Goal: Task Accomplishment & Management: Use online tool/utility

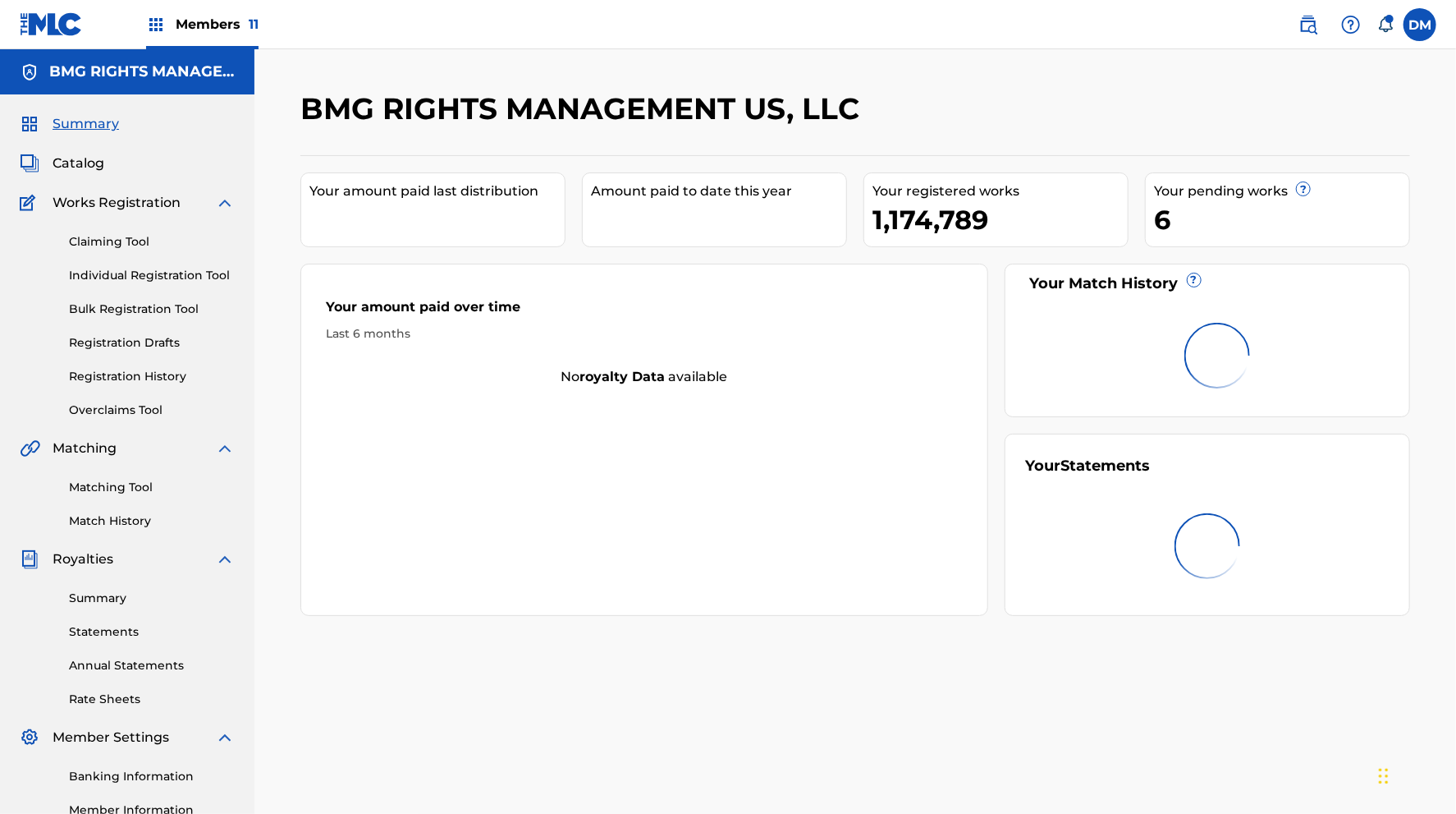
click at [131, 396] on div "Claiming Tool Individual Registration Tool Bulk Registration Tool Registration …" at bounding box center [127, 315] width 216 height 206
click at [131, 406] on link "Overclaims Tool" at bounding box center [152, 410] width 166 height 18
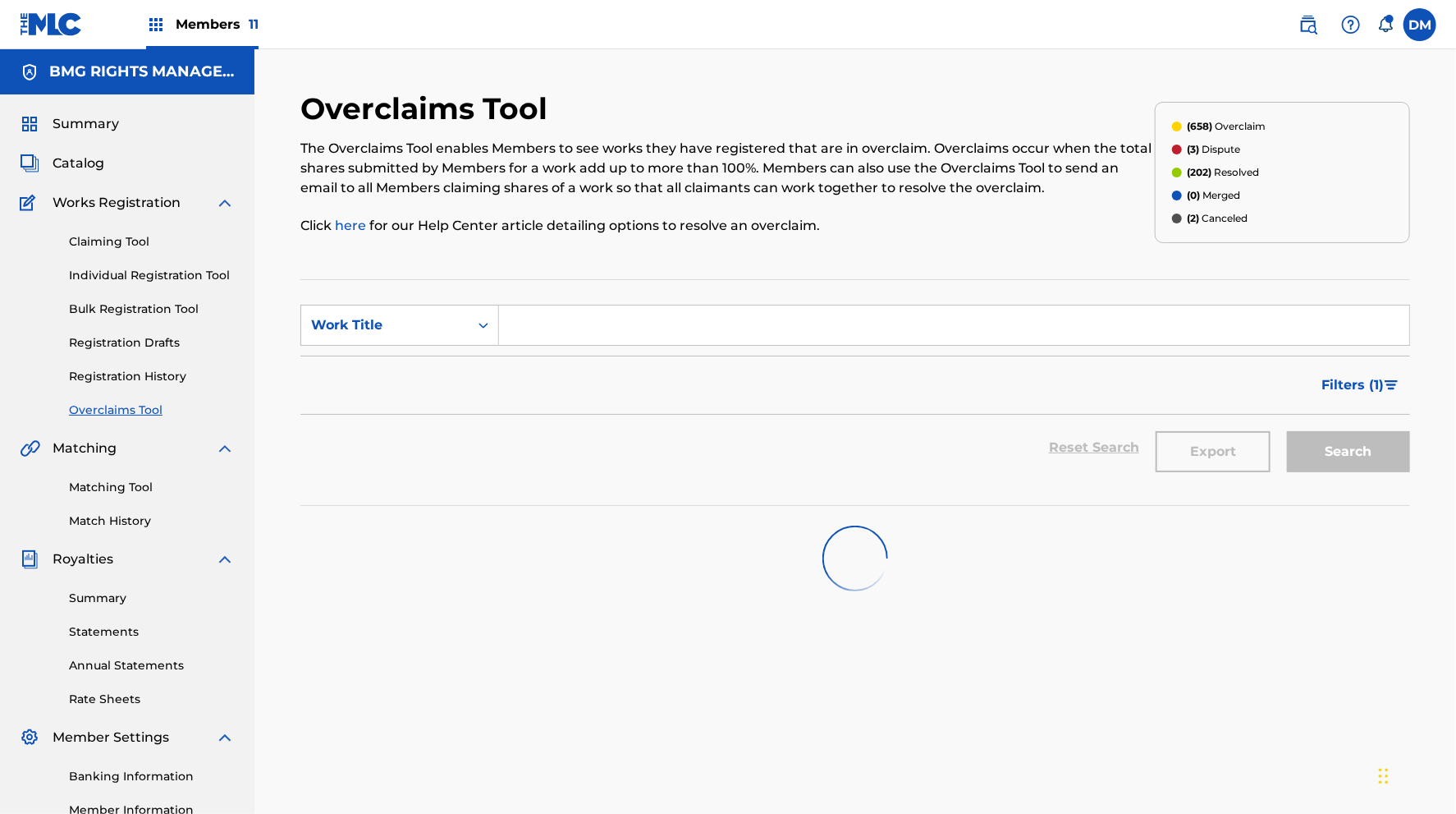
click at [1364, 389] on span "Filters ( 1 )" at bounding box center [1353, 385] width 62 height 19
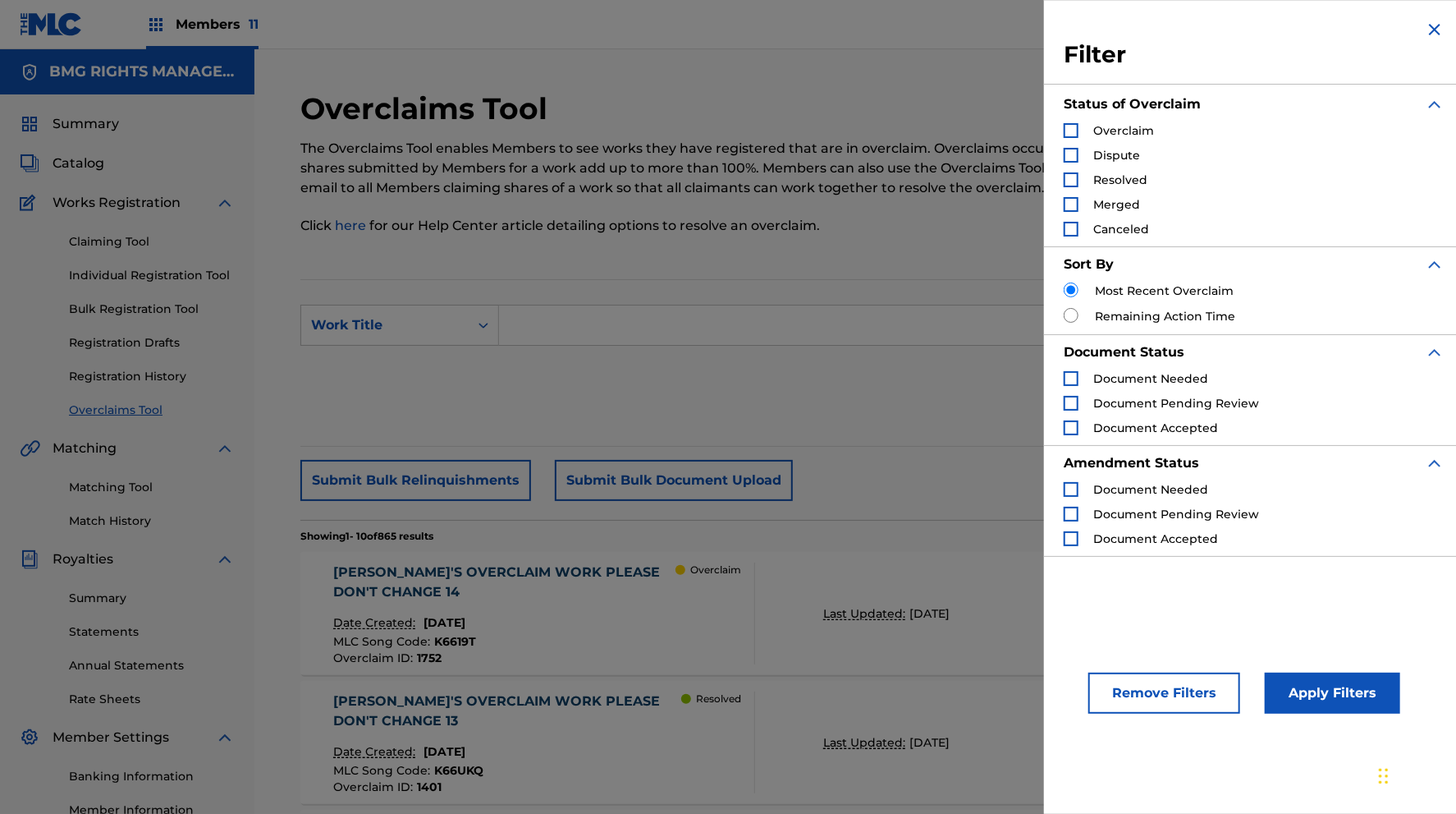
click at [1076, 135] on div "Search Form" at bounding box center [1071, 131] width 15 height 15
click at [1303, 697] on button "Apply Filters" at bounding box center [1332, 692] width 136 height 41
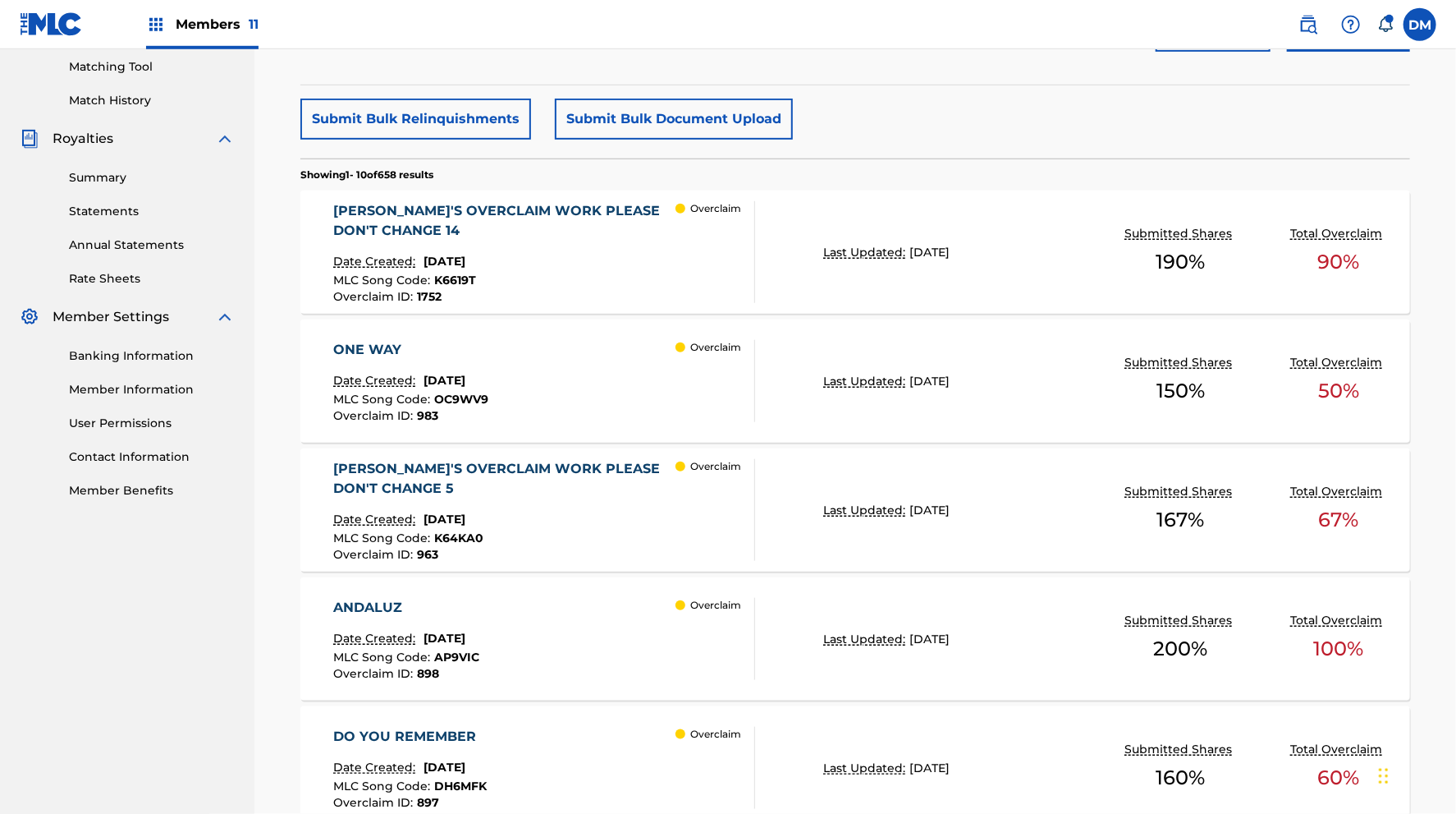
scroll to position [202, 0]
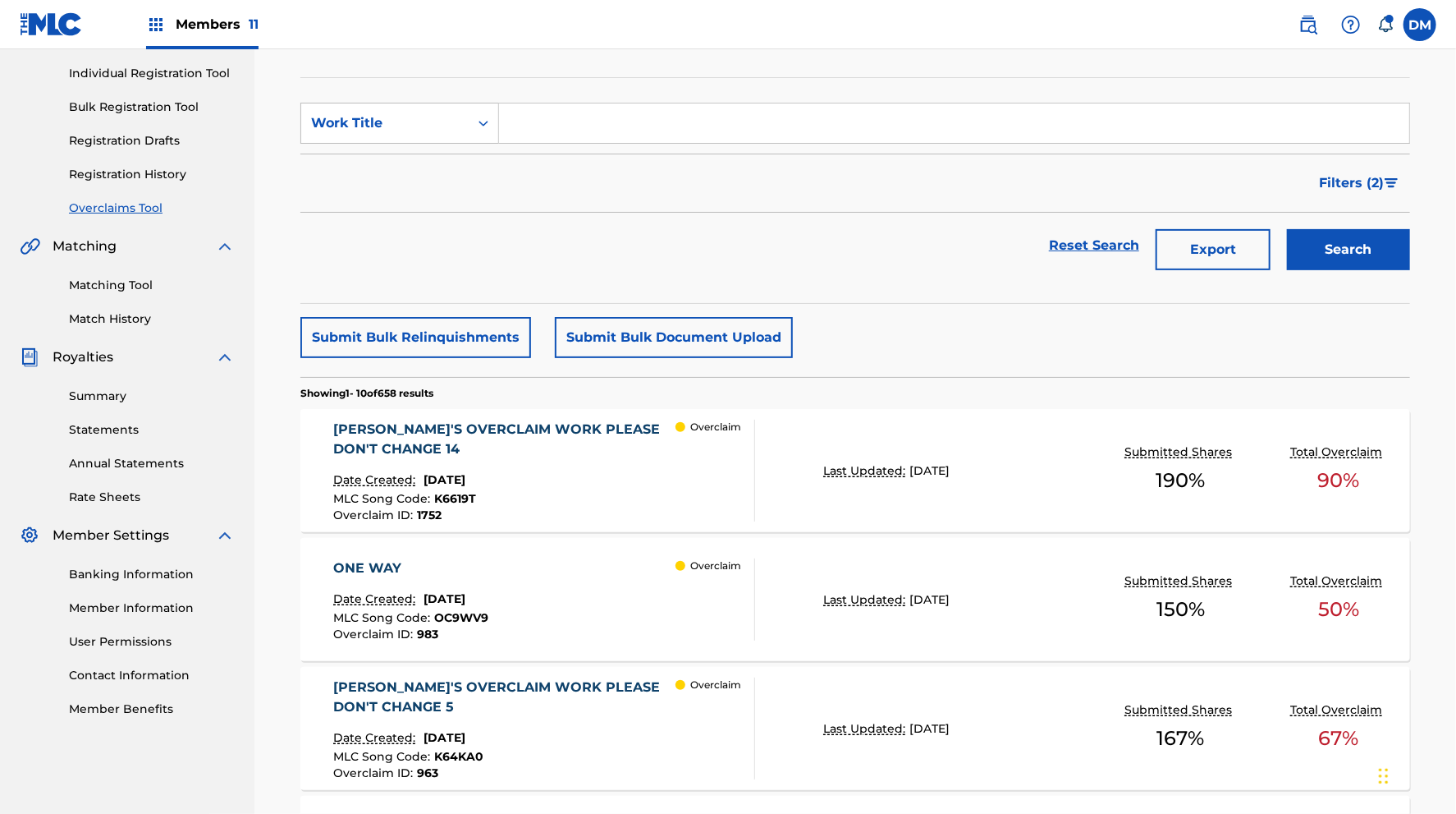
click at [633, 343] on button "Submit Bulk Document Upload" at bounding box center [674, 337] width 238 height 41
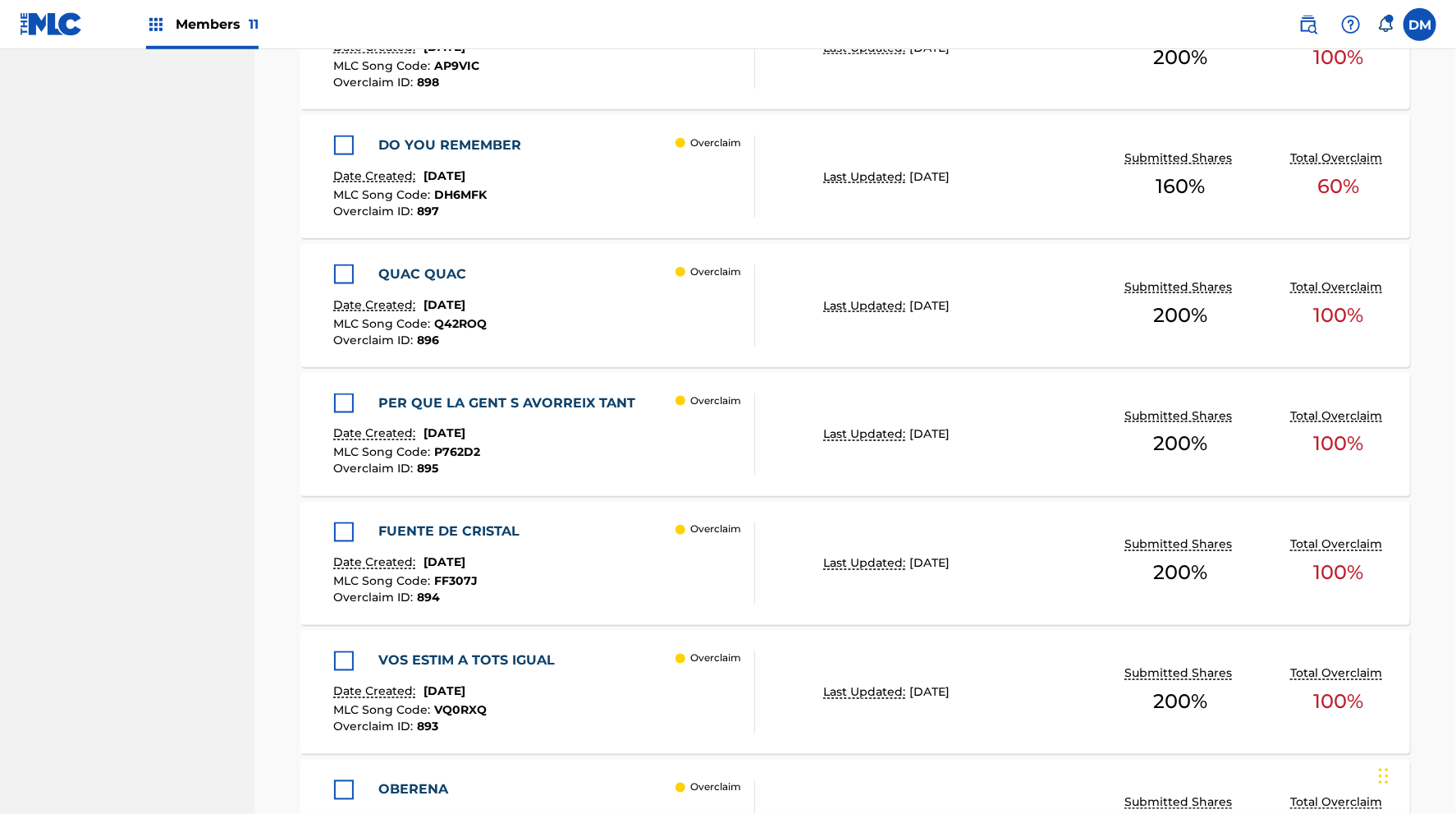
scroll to position [1617, 0]
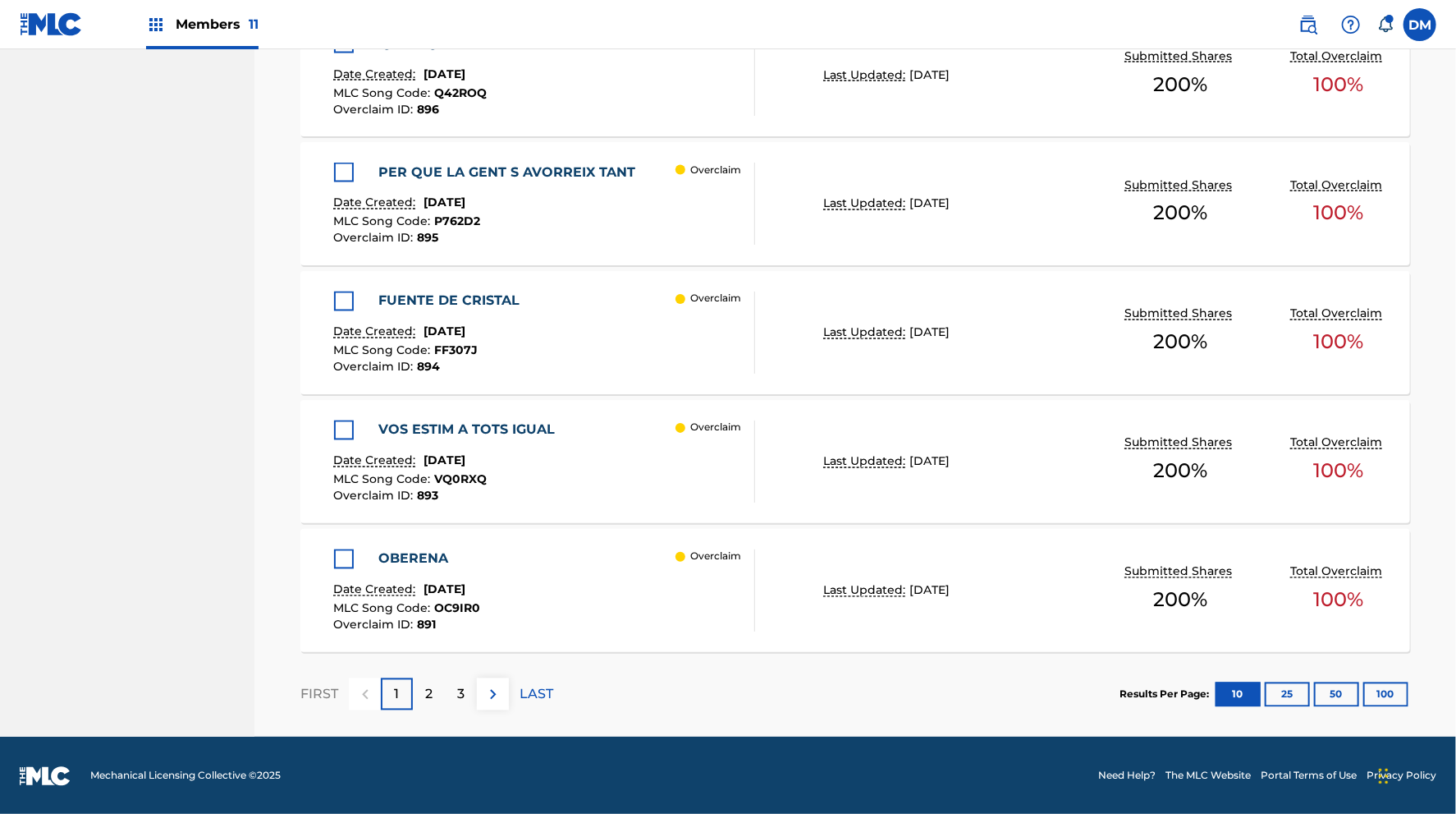
click at [343, 554] on div at bounding box center [343, 559] width 19 height 19
click at [341, 433] on div at bounding box center [343, 430] width 19 height 19
click at [346, 303] on div at bounding box center [343, 301] width 19 height 19
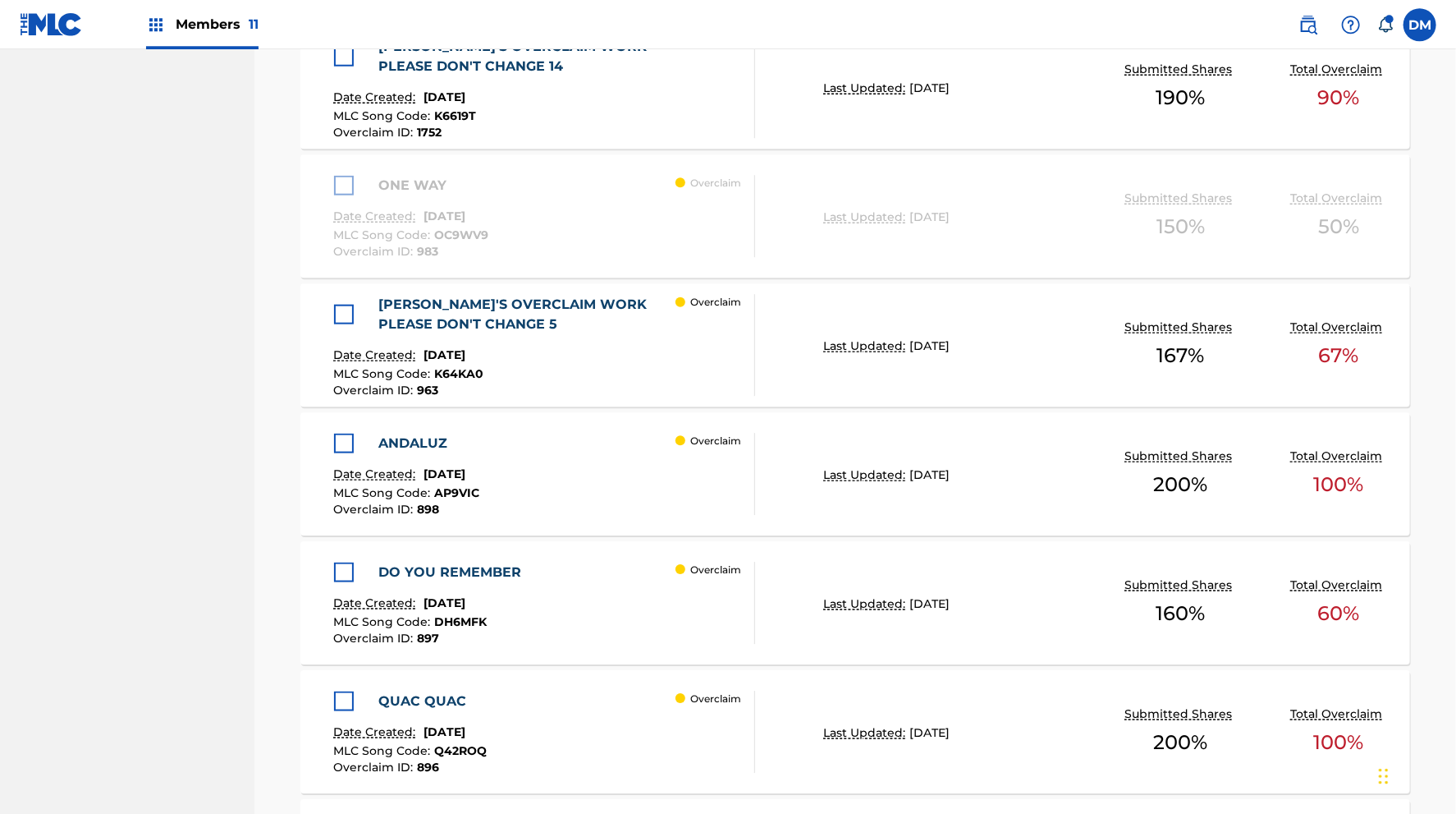
scroll to position [838, 0]
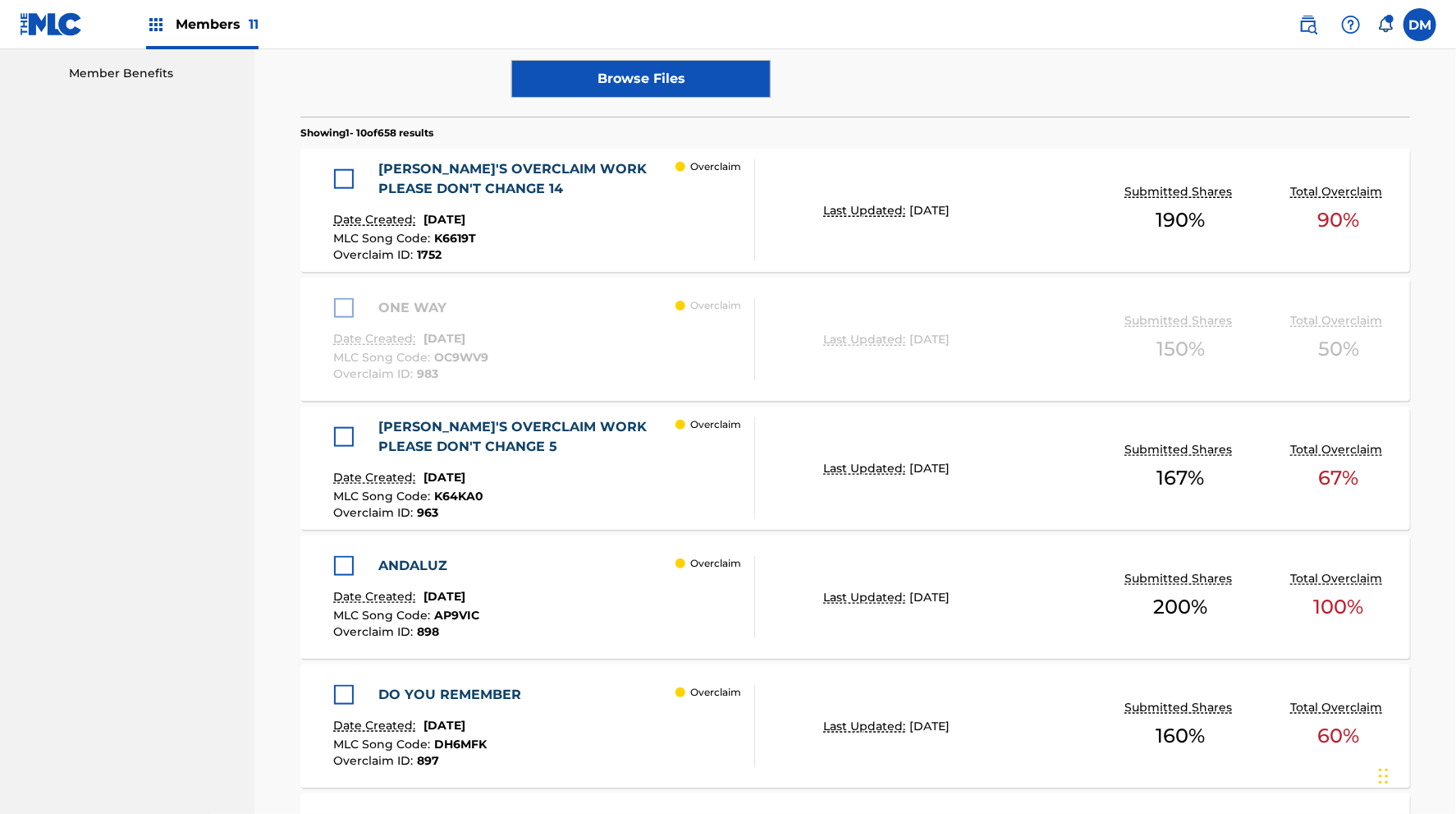
click at [332, 305] on div "ONE WAY Date Created: [DATE] MLC Song Code : OC9WV9 Overclaim ID : 983 Overclai…" at bounding box center [855, 339] width 1110 height 124
click at [334, 306] on div "ONE WAY Date Created: [DATE] MLC Song Code : OC9WV9 Overclaim ID : 983 Overclai…" at bounding box center [855, 339] width 1110 height 124
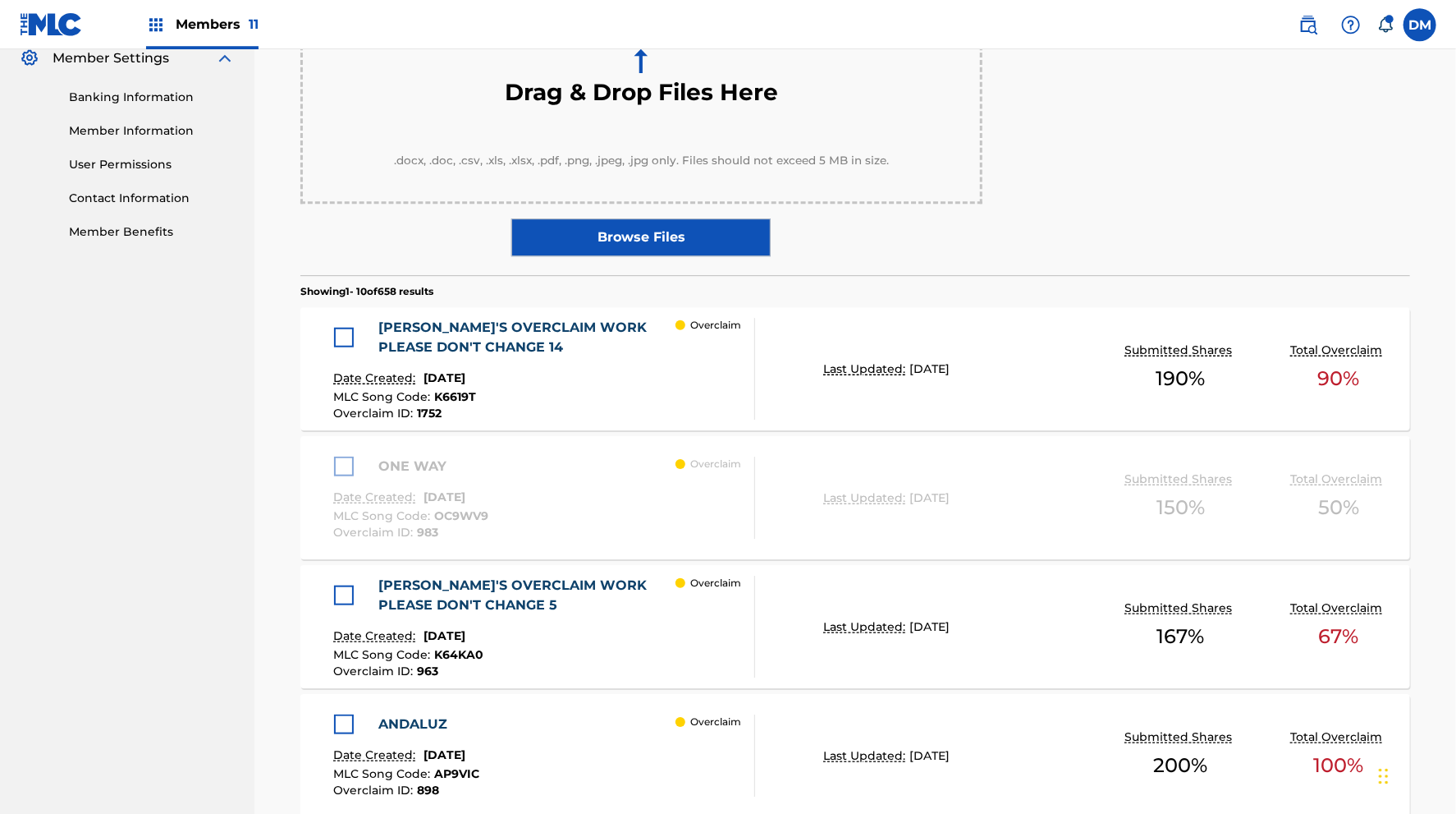
scroll to position [663, 0]
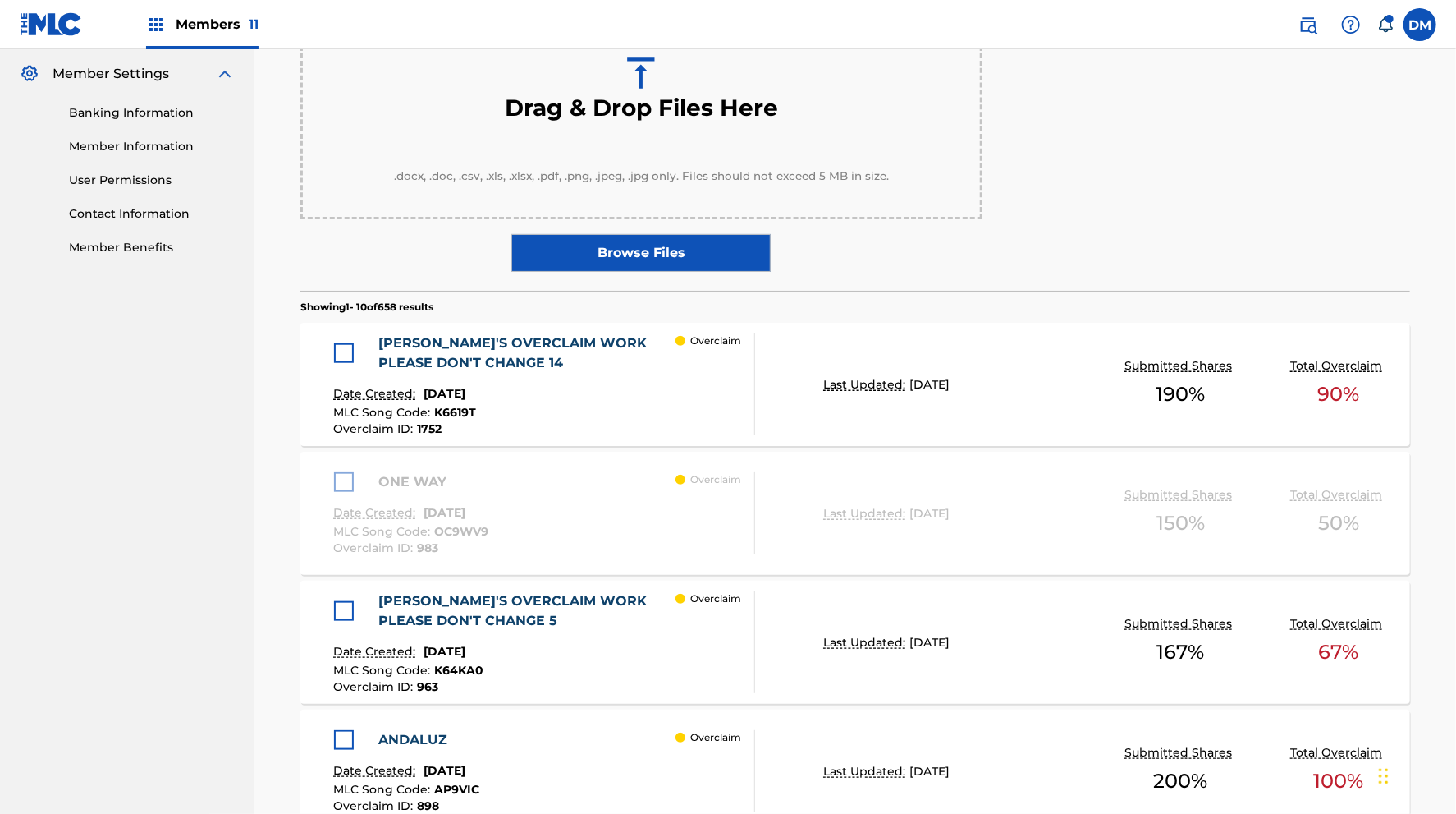
click at [565, 250] on label "Browse Files" at bounding box center [641, 252] width 259 height 38
click at [0, 0] on input "Browse Files" at bounding box center [0, 0] width 0 height 0
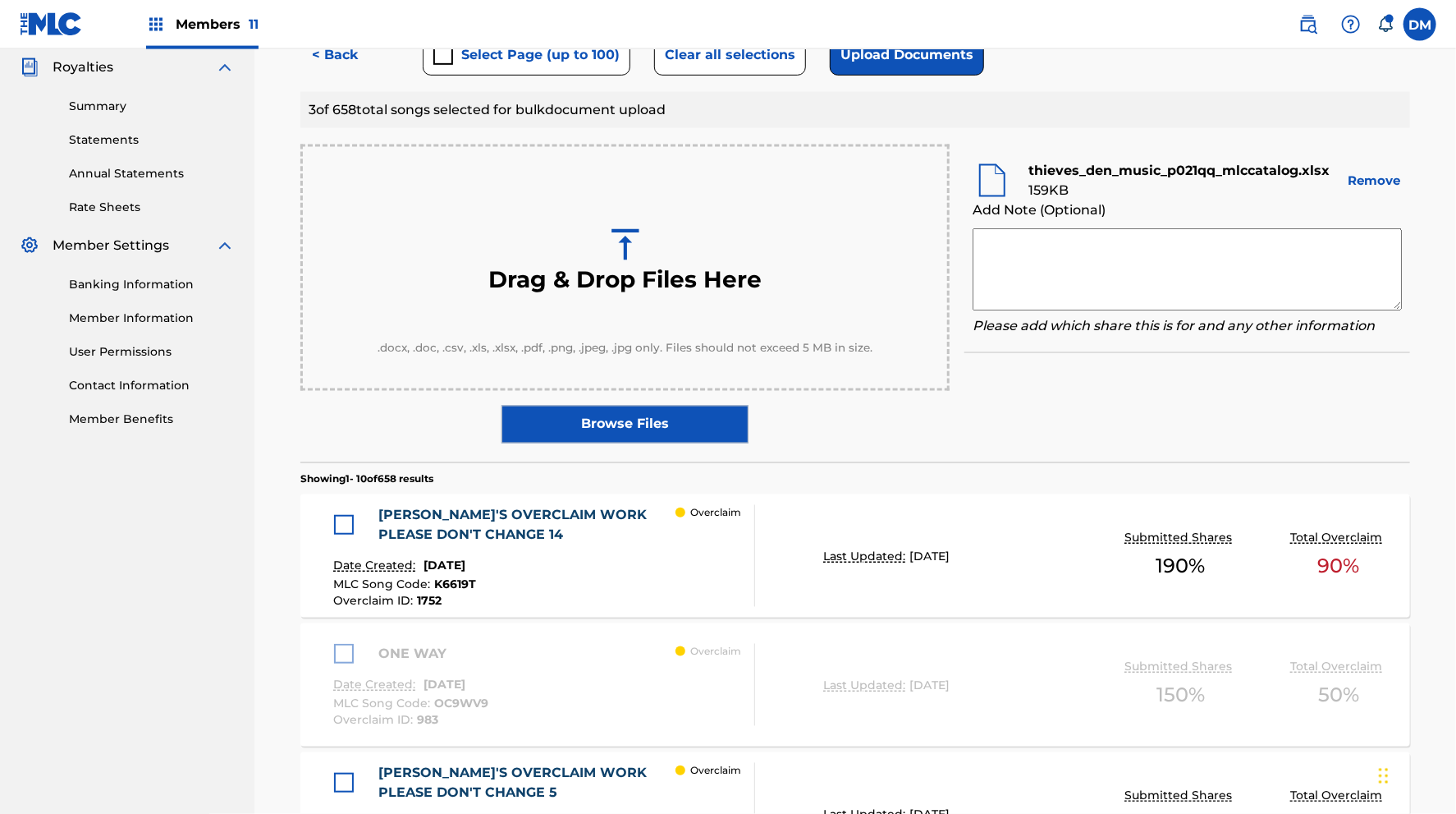
scroll to position [404, 0]
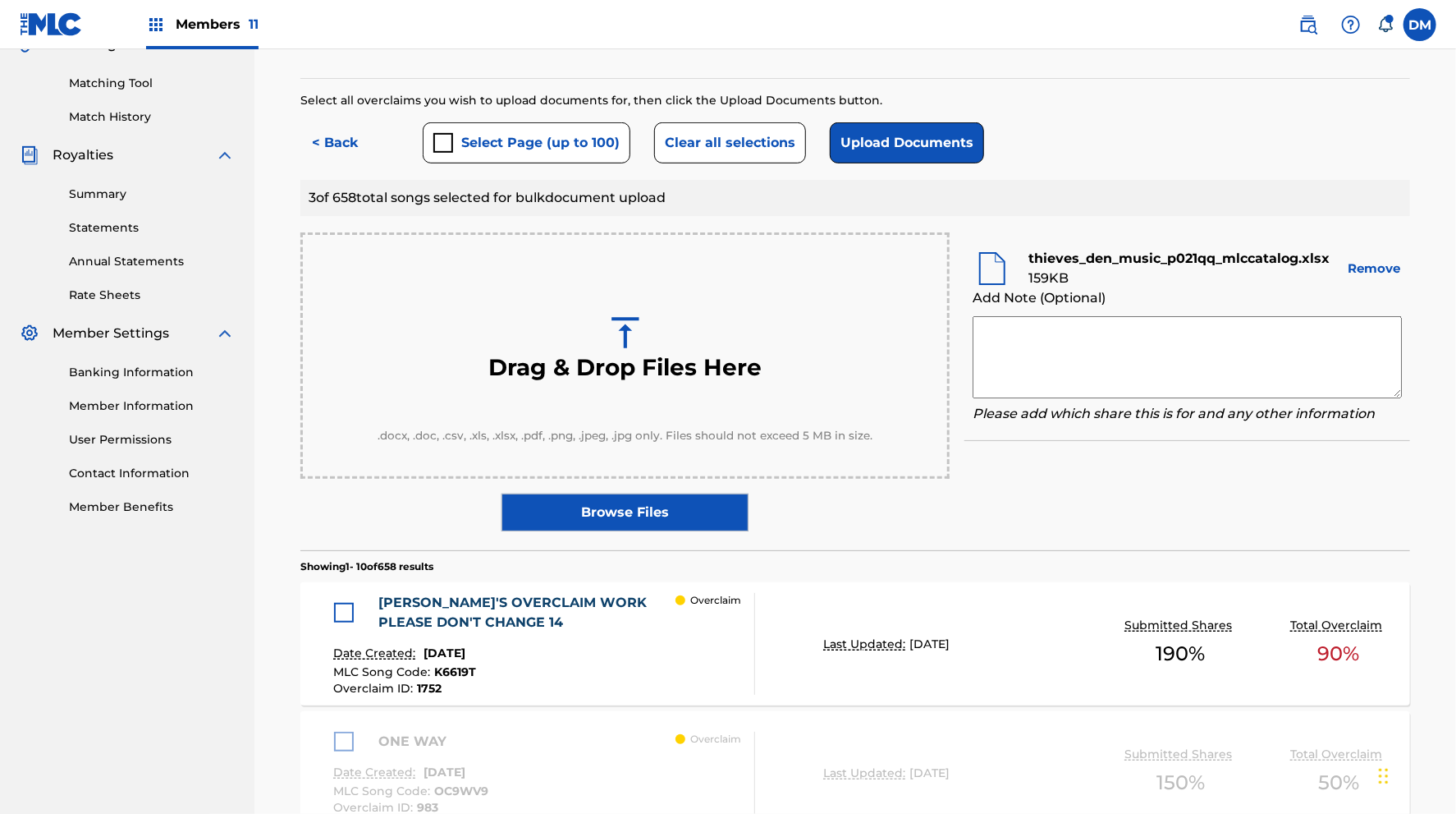
click at [1063, 336] on textarea at bounding box center [1187, 357] width 429 height 82
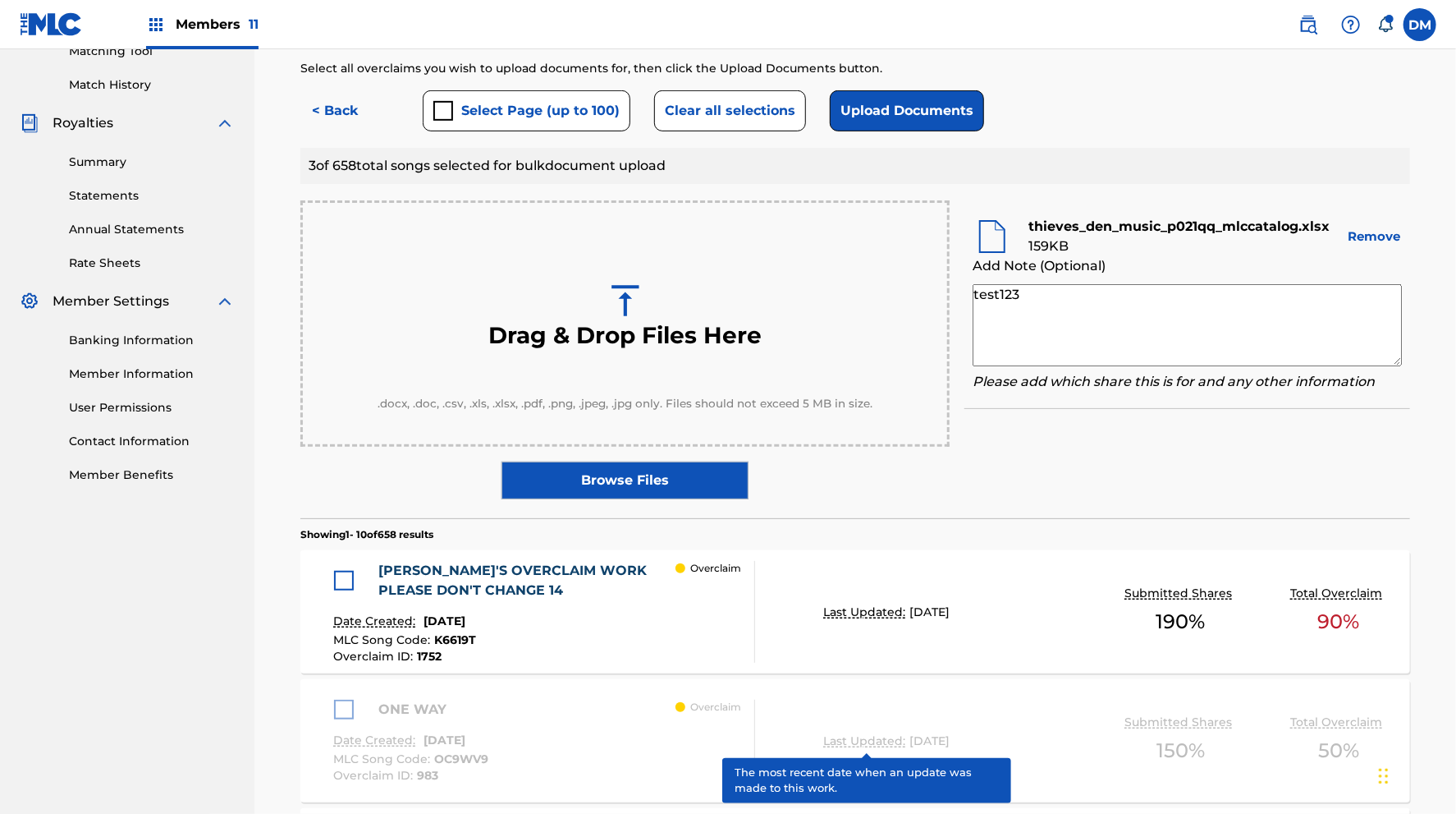
scroll to position [317, 0]
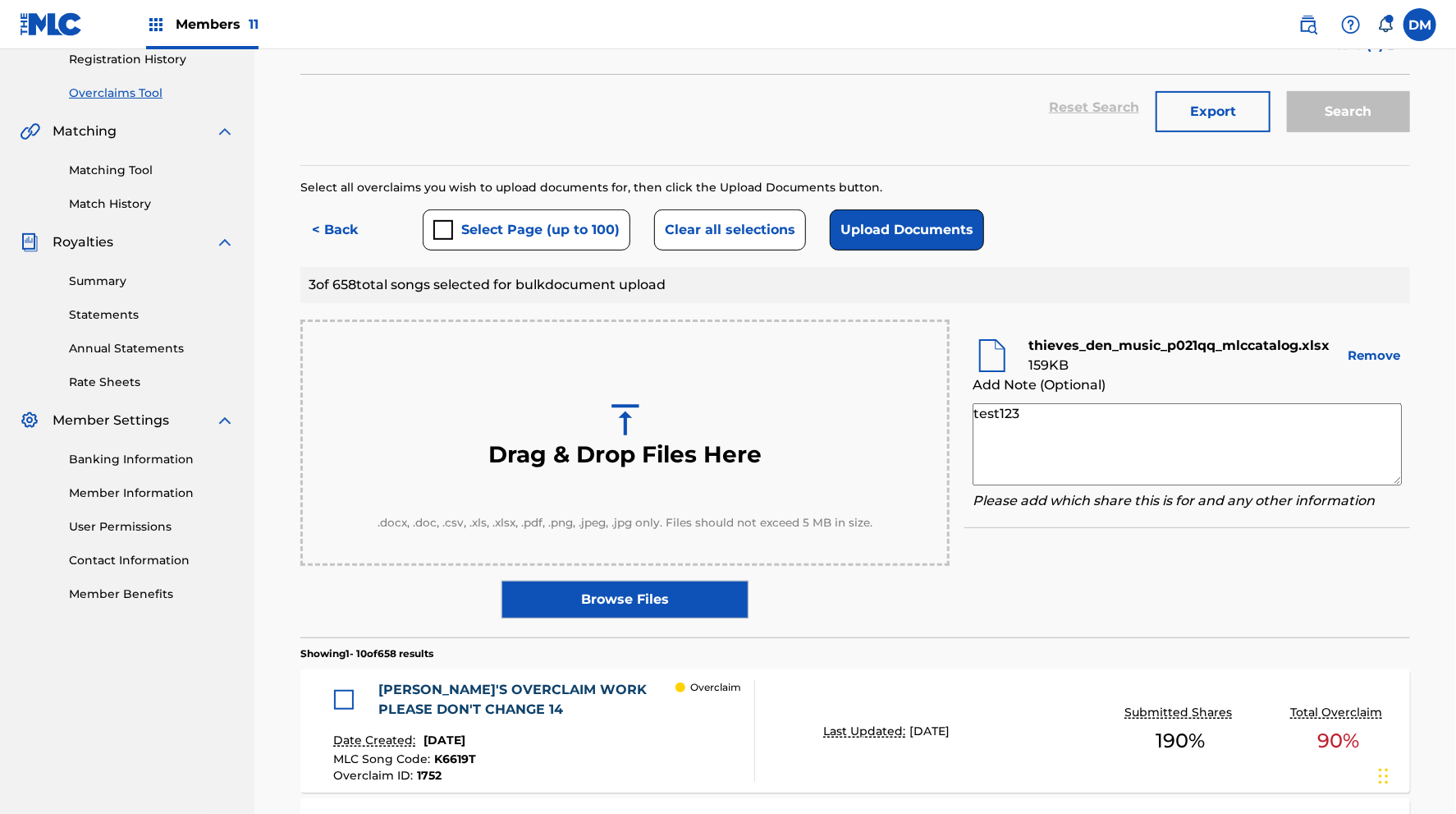
type textarea "test123"
click at [894, 232] on button "Upload Documents" at bounding box center [907, 230] width 154 height 41
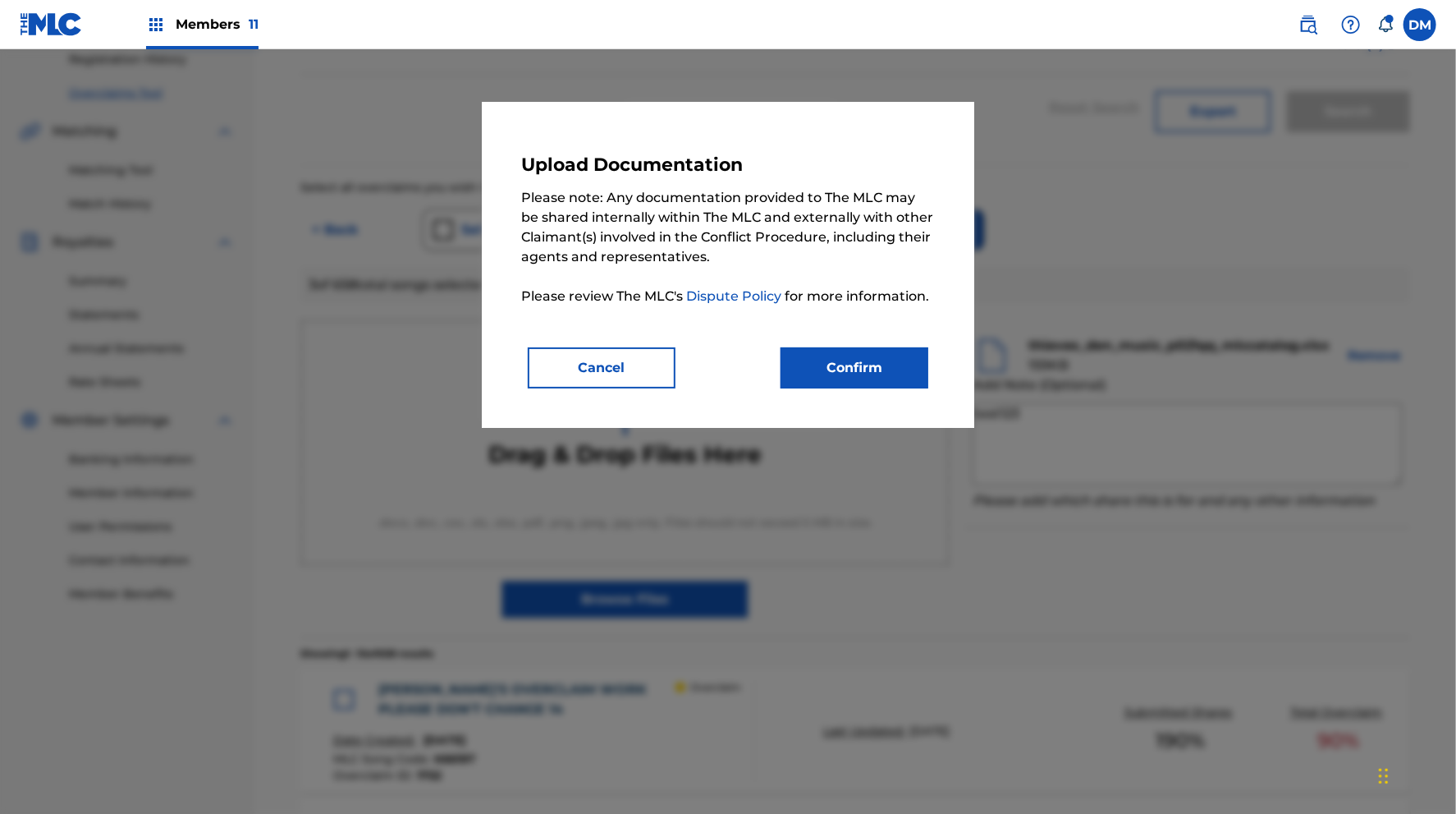
click at [823, 372] on button "Confirm" at bounding box center [854, 367] width 148 height 41
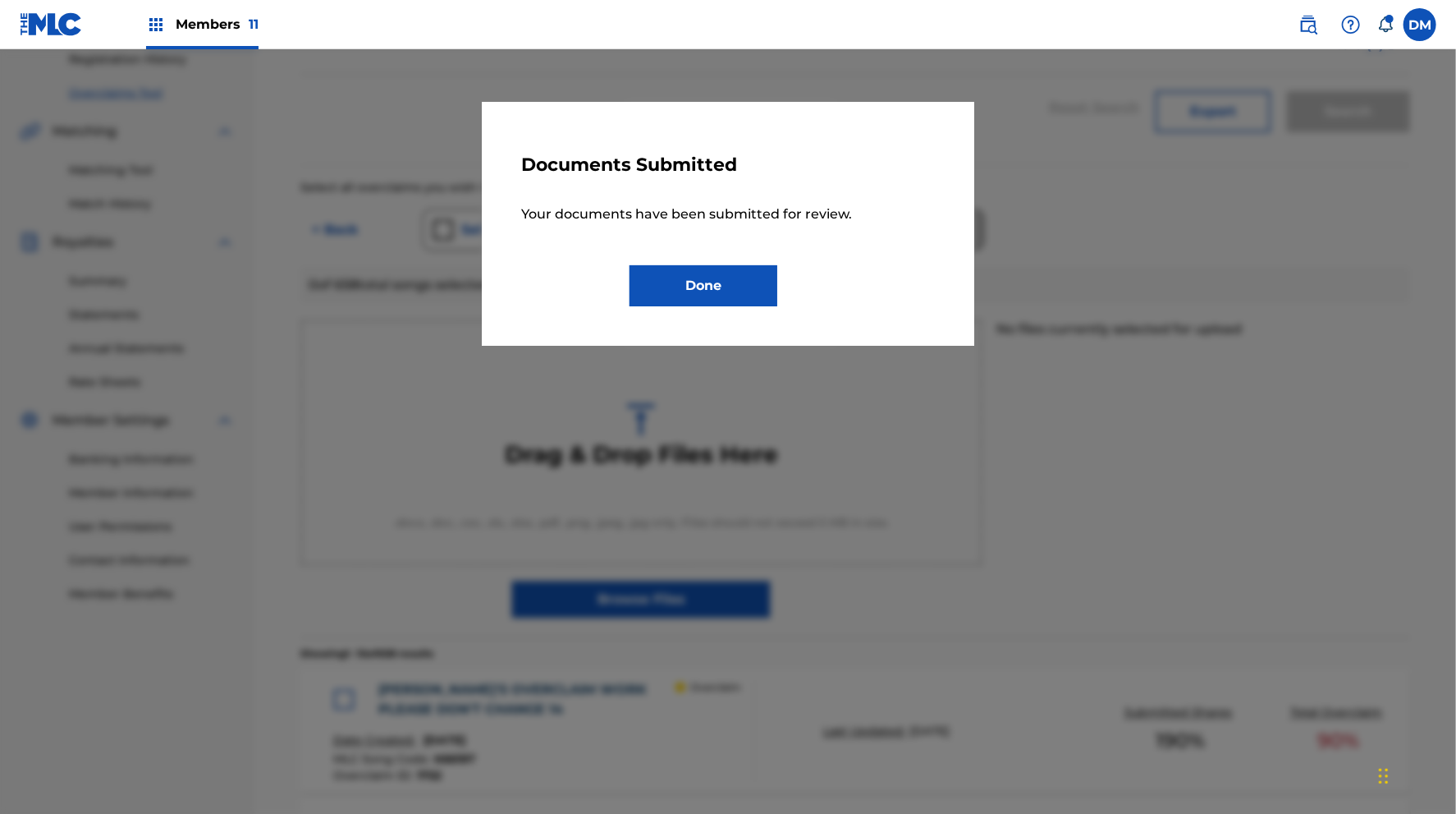
click at [730, 281] on button "Done" at bounding box center [703, 286] width 148 height 41
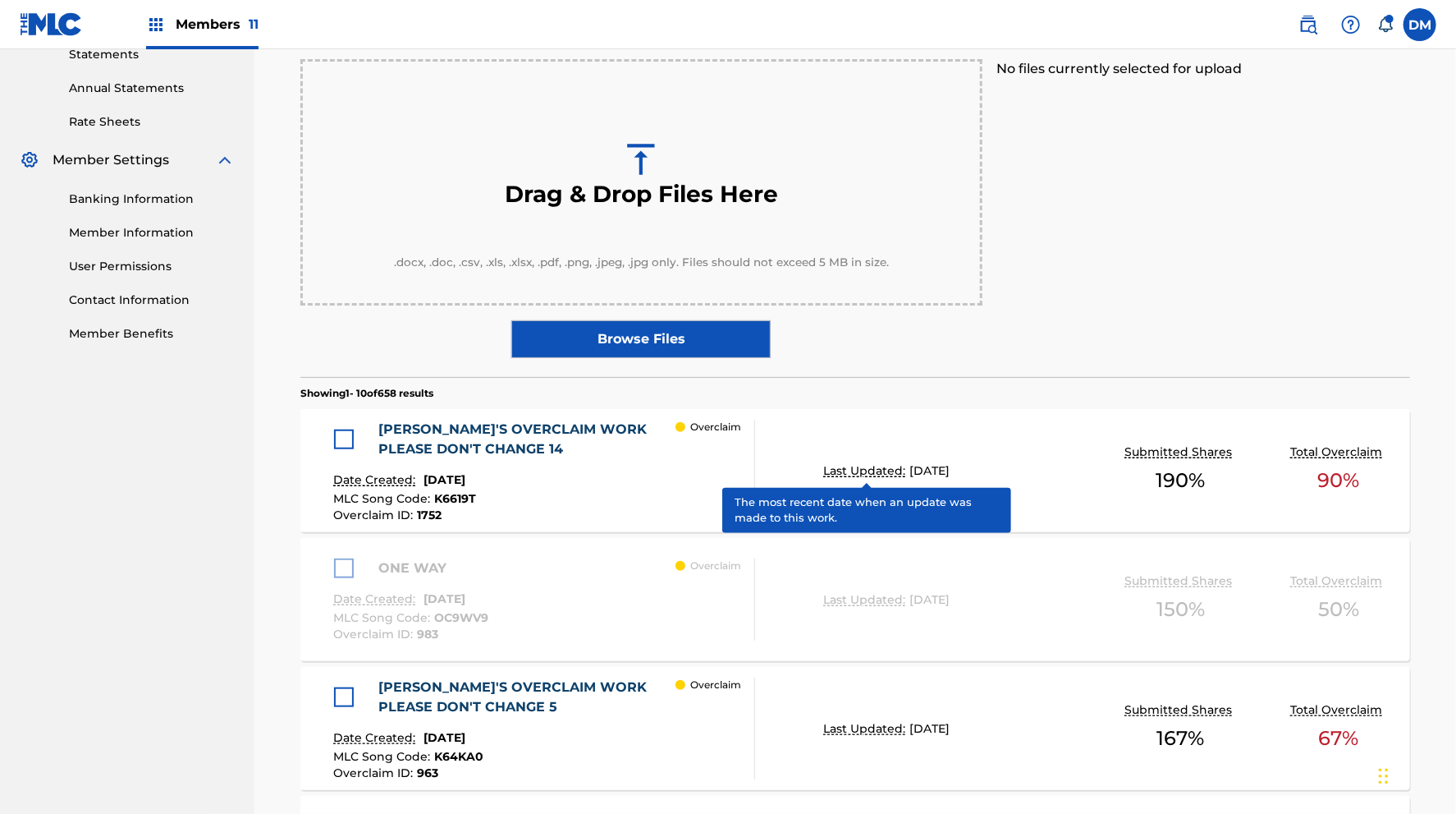
scroll to position [0, 0]
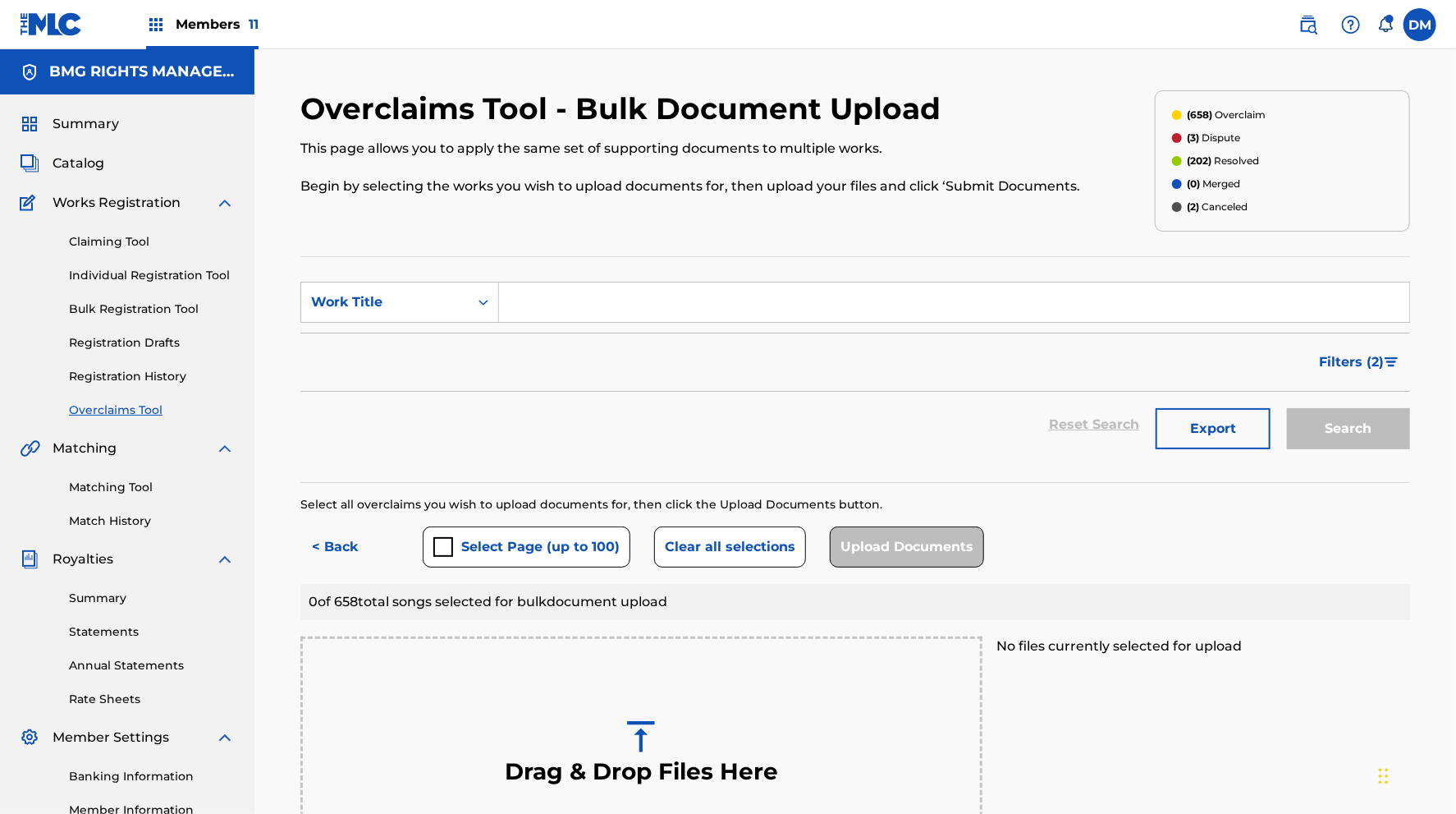
click at [684, 550] on button "Clear all selections" at bounding box center [730, 547] width 152 height 41
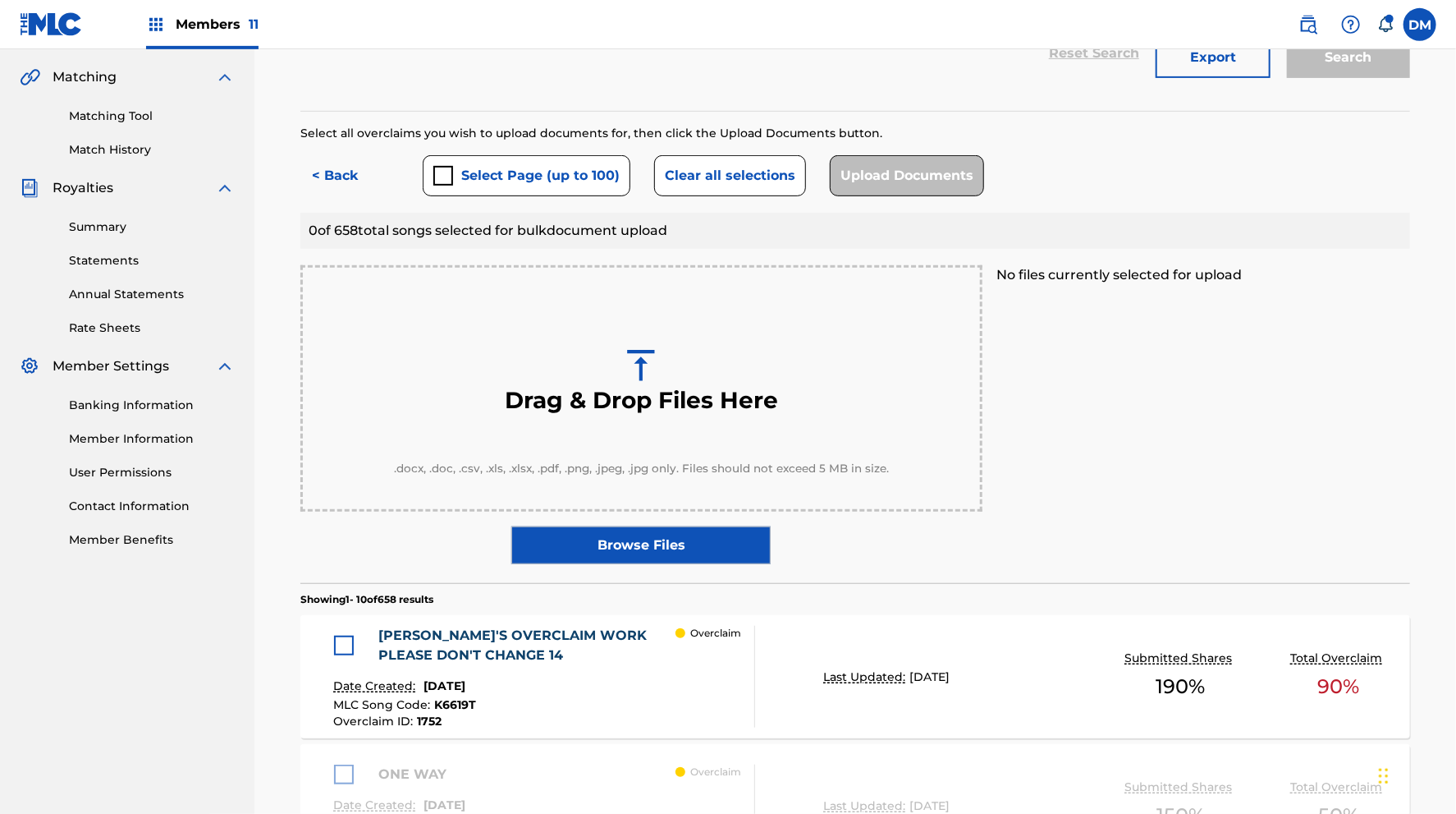
scroll to position [230, 0]
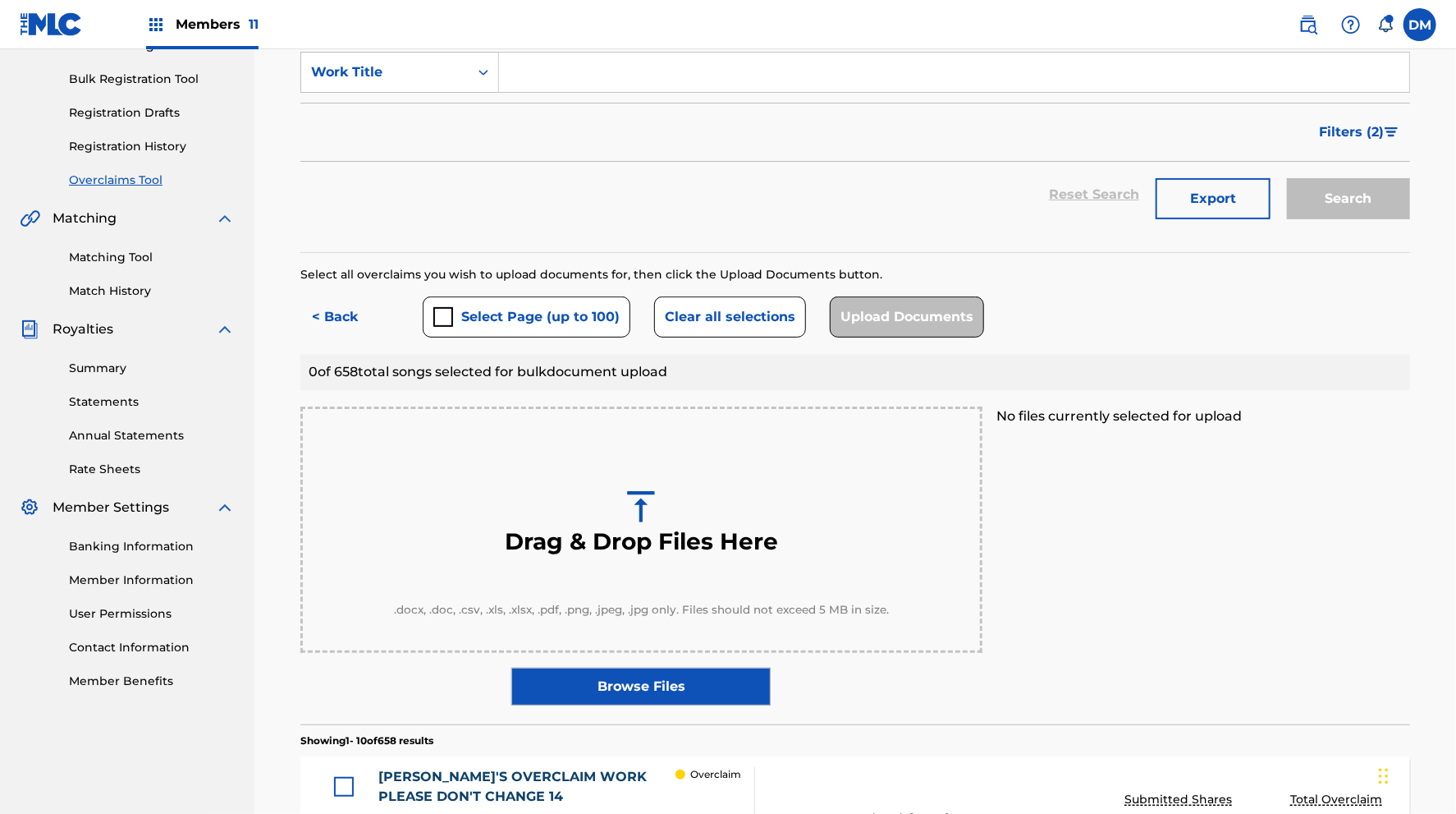
click at [329, 319] on button "< Back" at bounding box center [350, 316] width 98 height 41
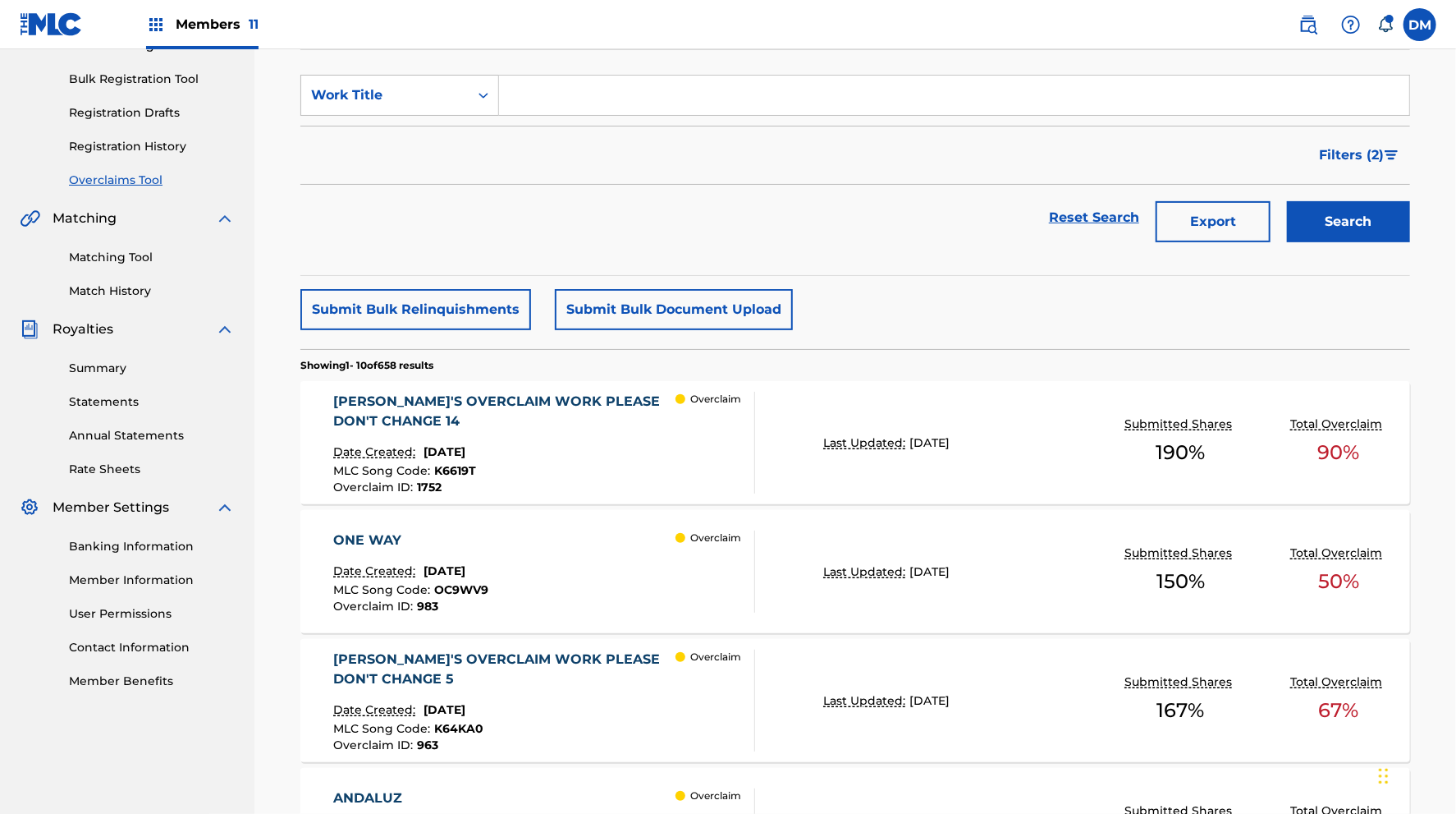
click at [454, 315] on button "Submit Bulk Relinquishments" at bounding box center [415, 309] width 230 height 41
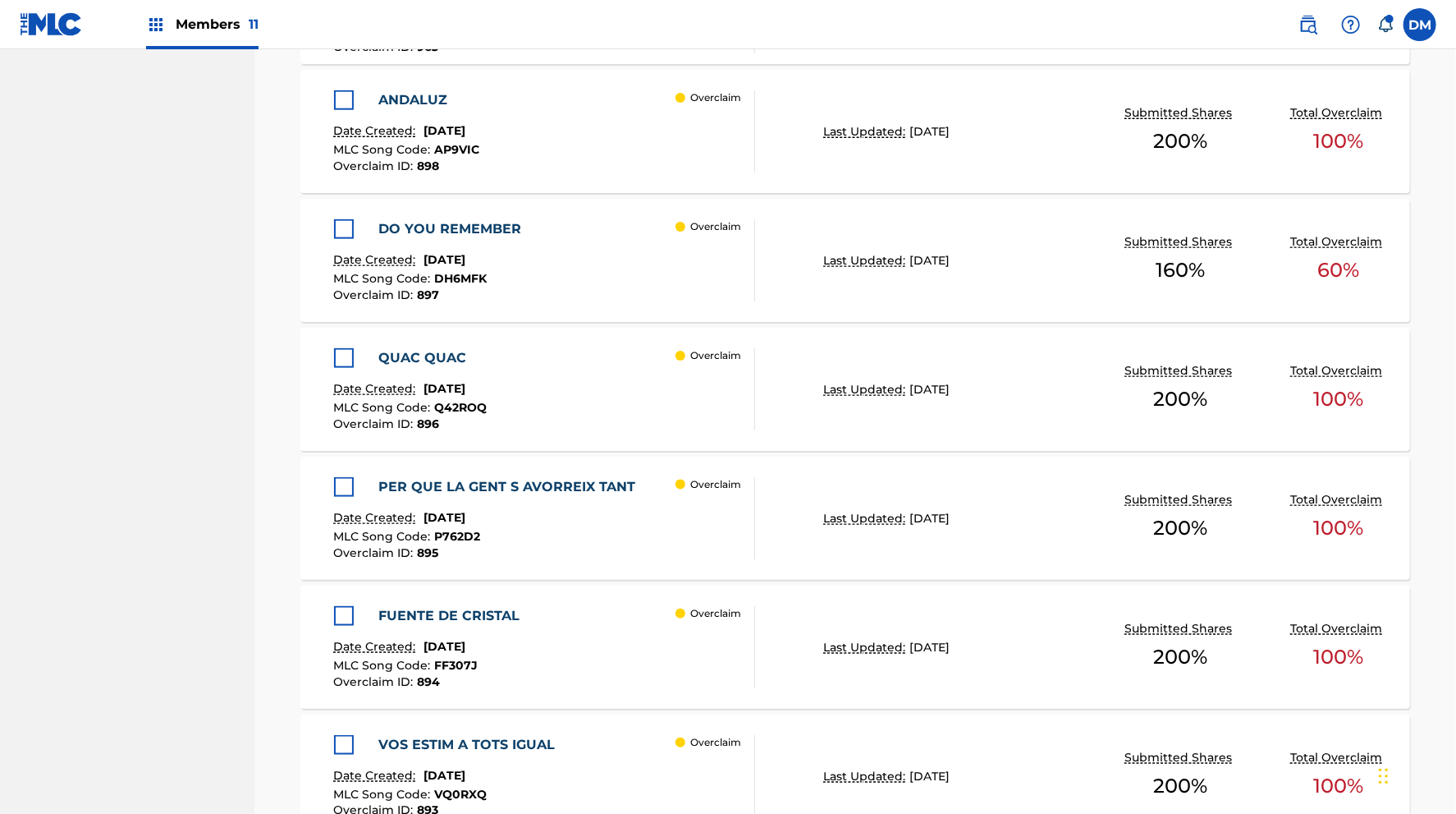
scroll to position [1326, 0]
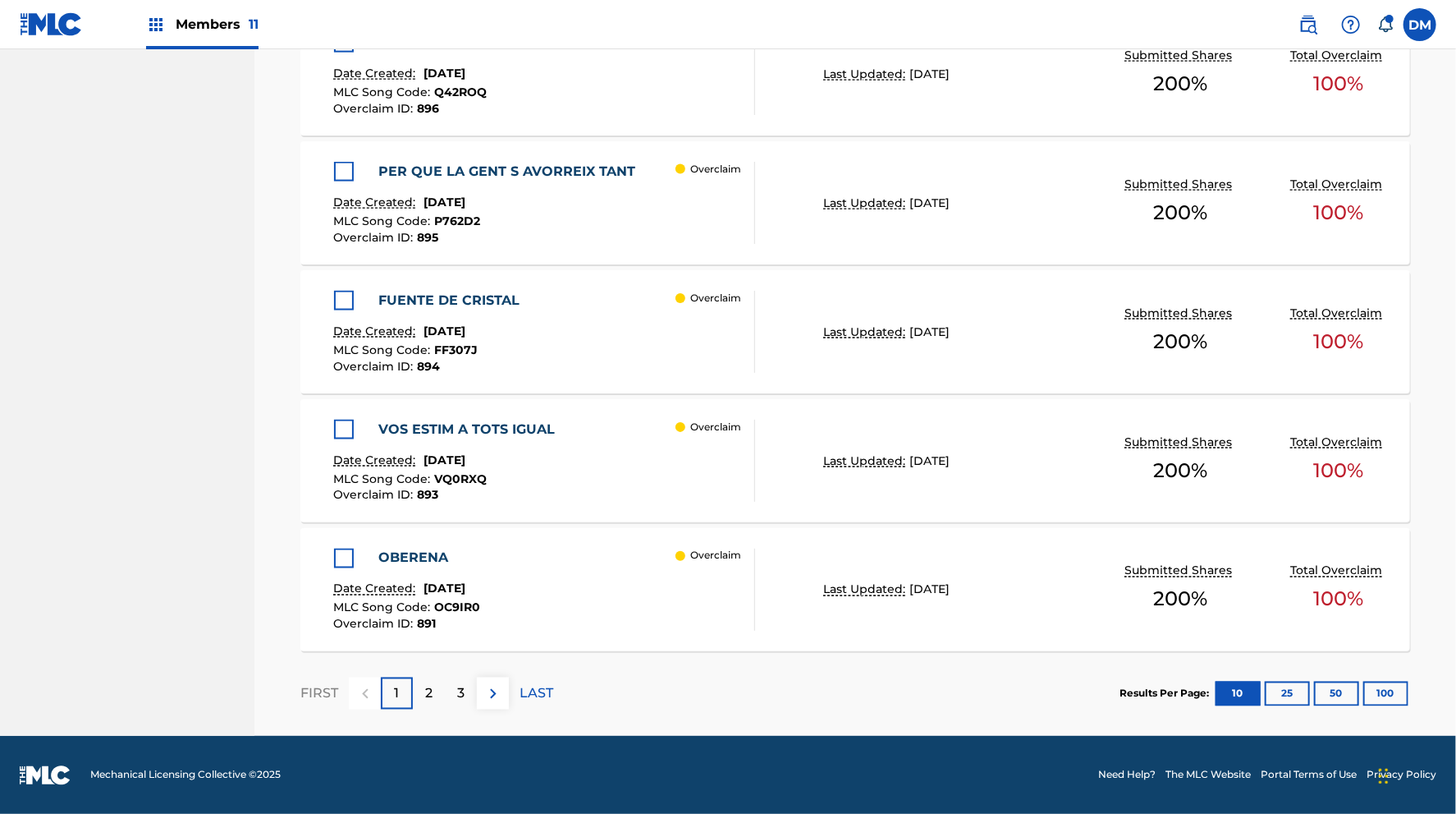
click at [522, 686] on div "FIRST 1 2 3 LAST" at bounding box center [427, 693] width 253 height 32
click at [523, 697] on p "LAST" at bounding box center [536, 694] width 33 height 19
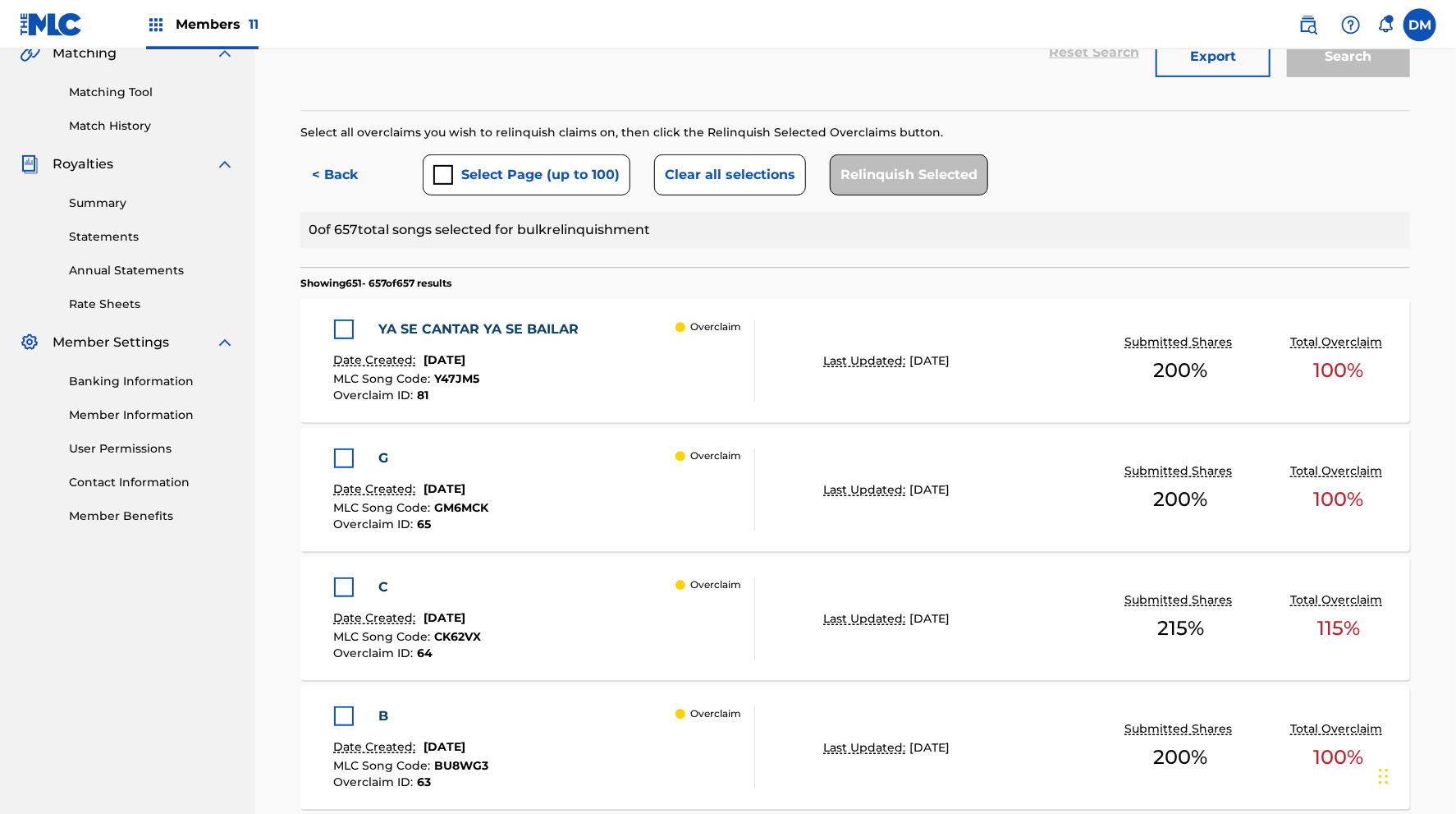
scroll to position [939, 0]
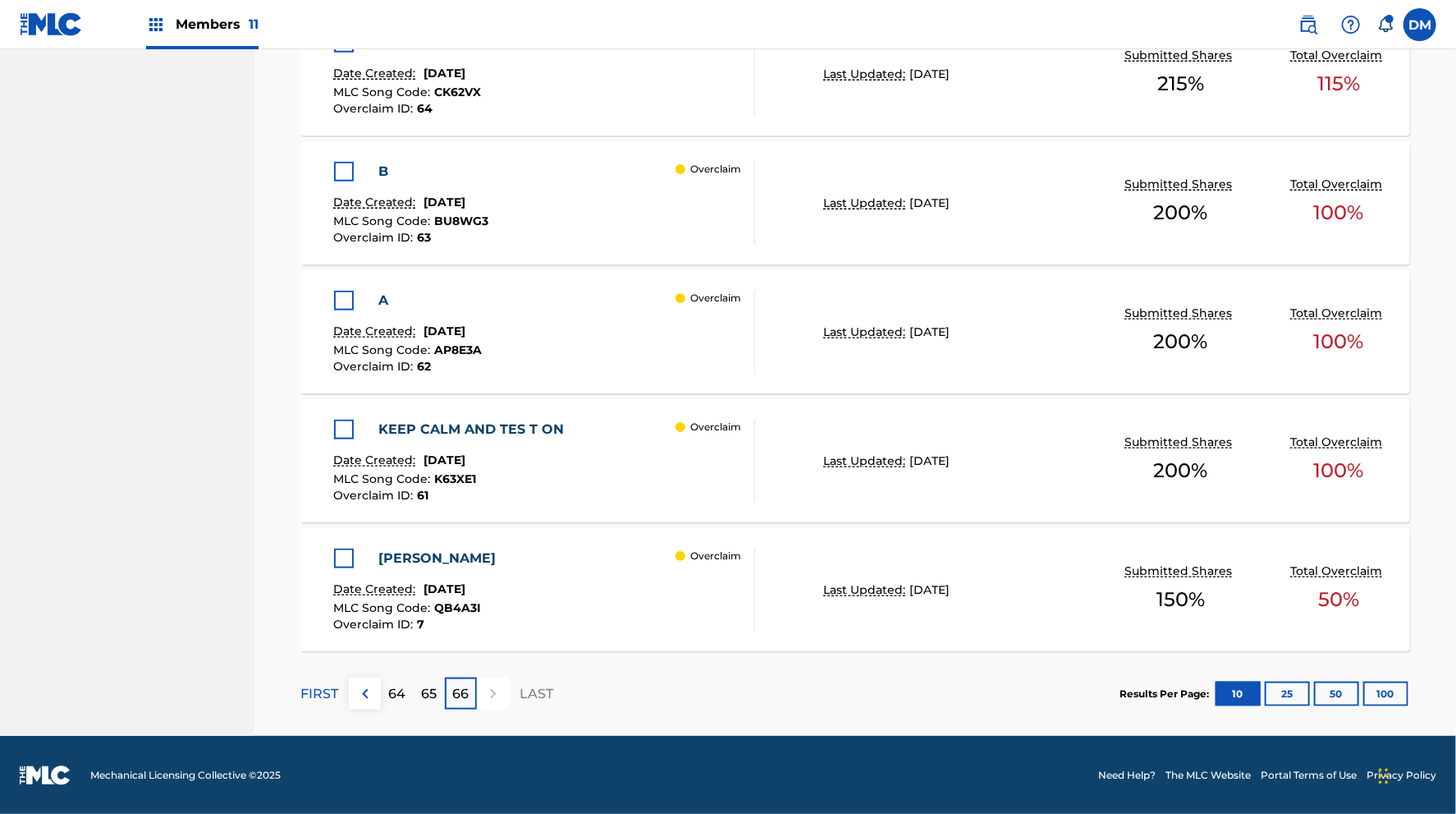
click at [342, 423] on div at bounding box center [343, 429] width 19 height 19
click at [346, 301] on div at bounding box center [343, 301] width 19 height 19
click at [344, 164] on div at bounding box center [343, 172] width 19 height 19
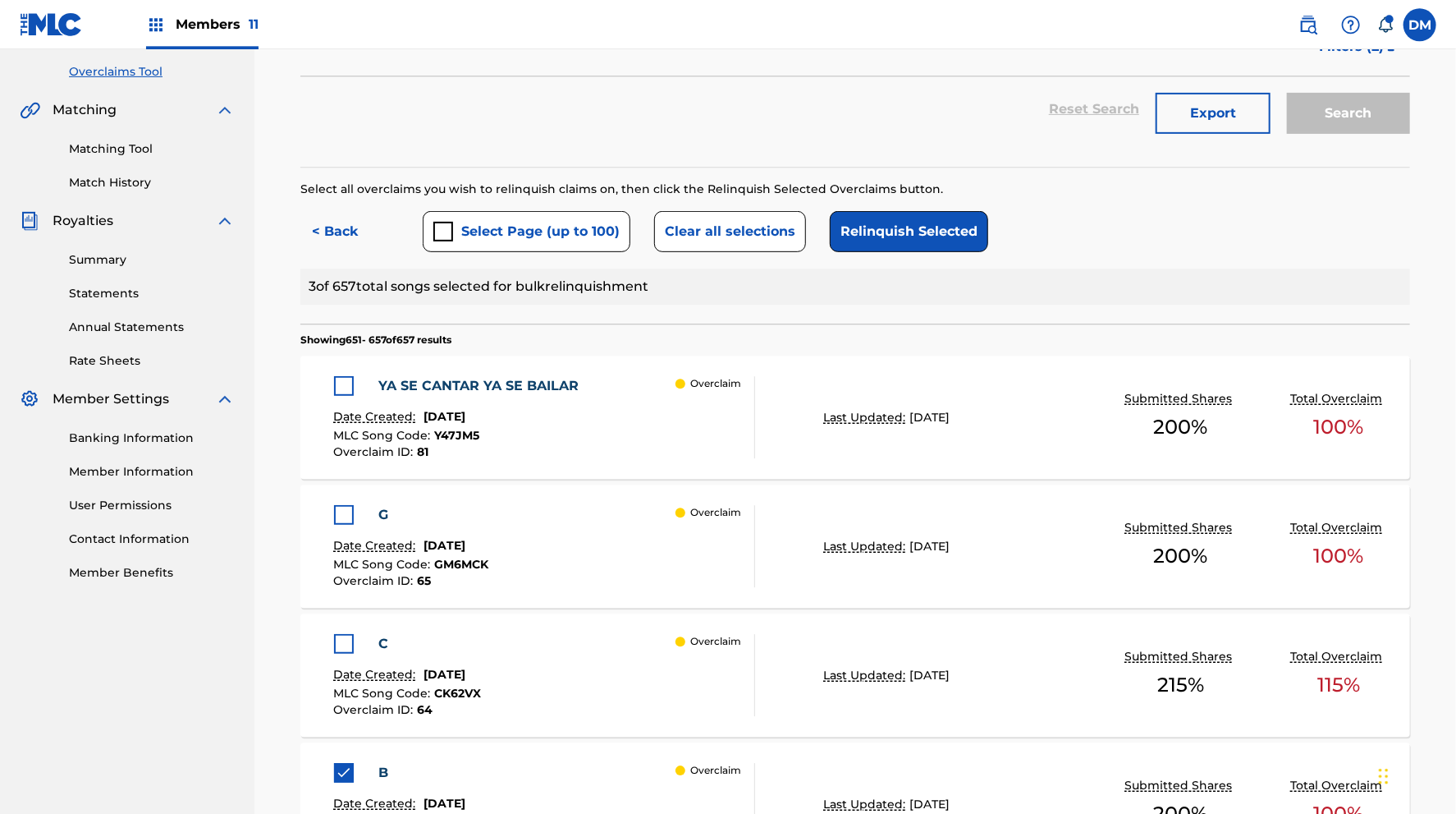
scroll to position [332, 0]
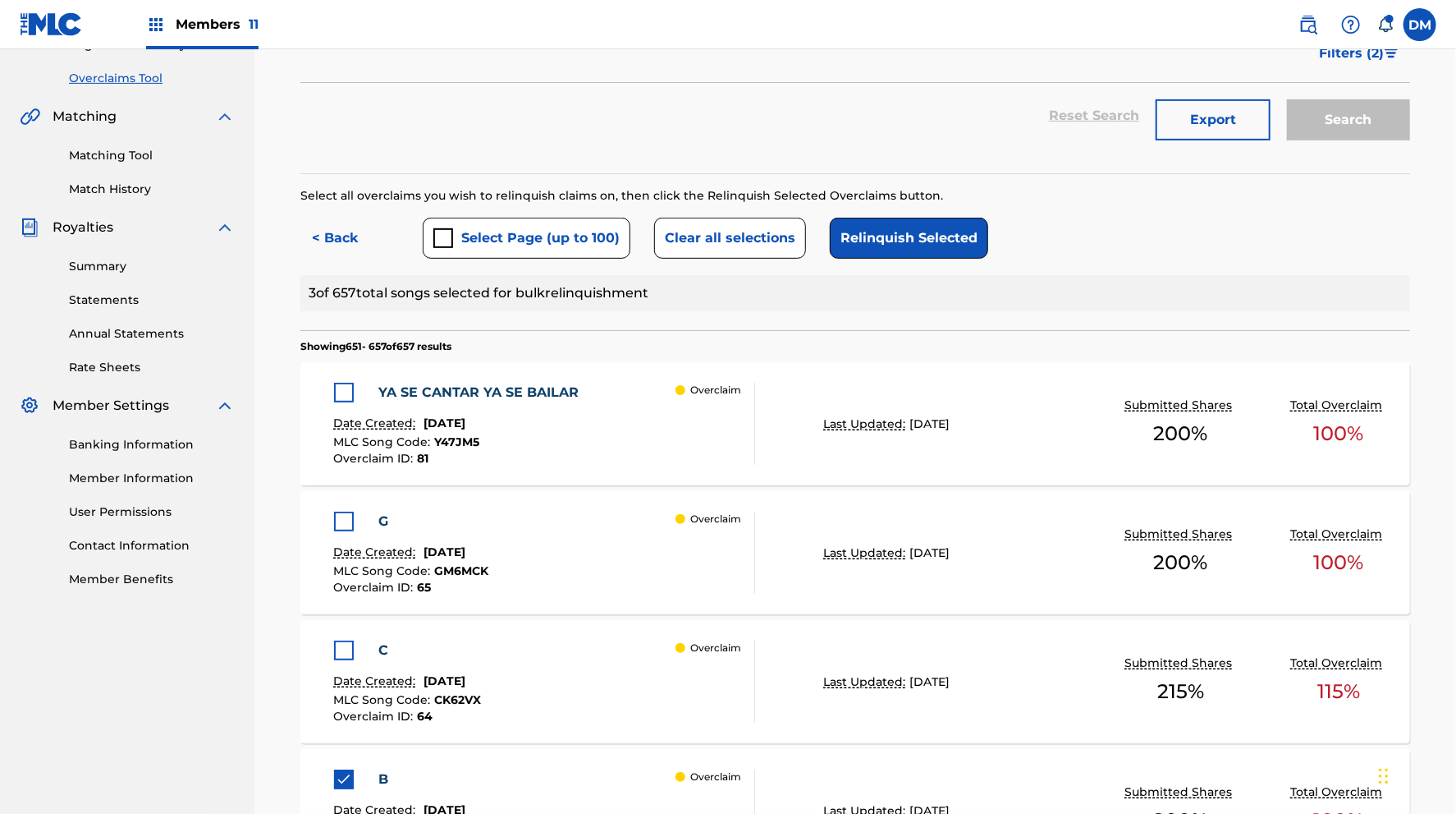
click at [896, 238] on button "Relinquish Selected" at bounding box center [908, 237] width 159 height 41
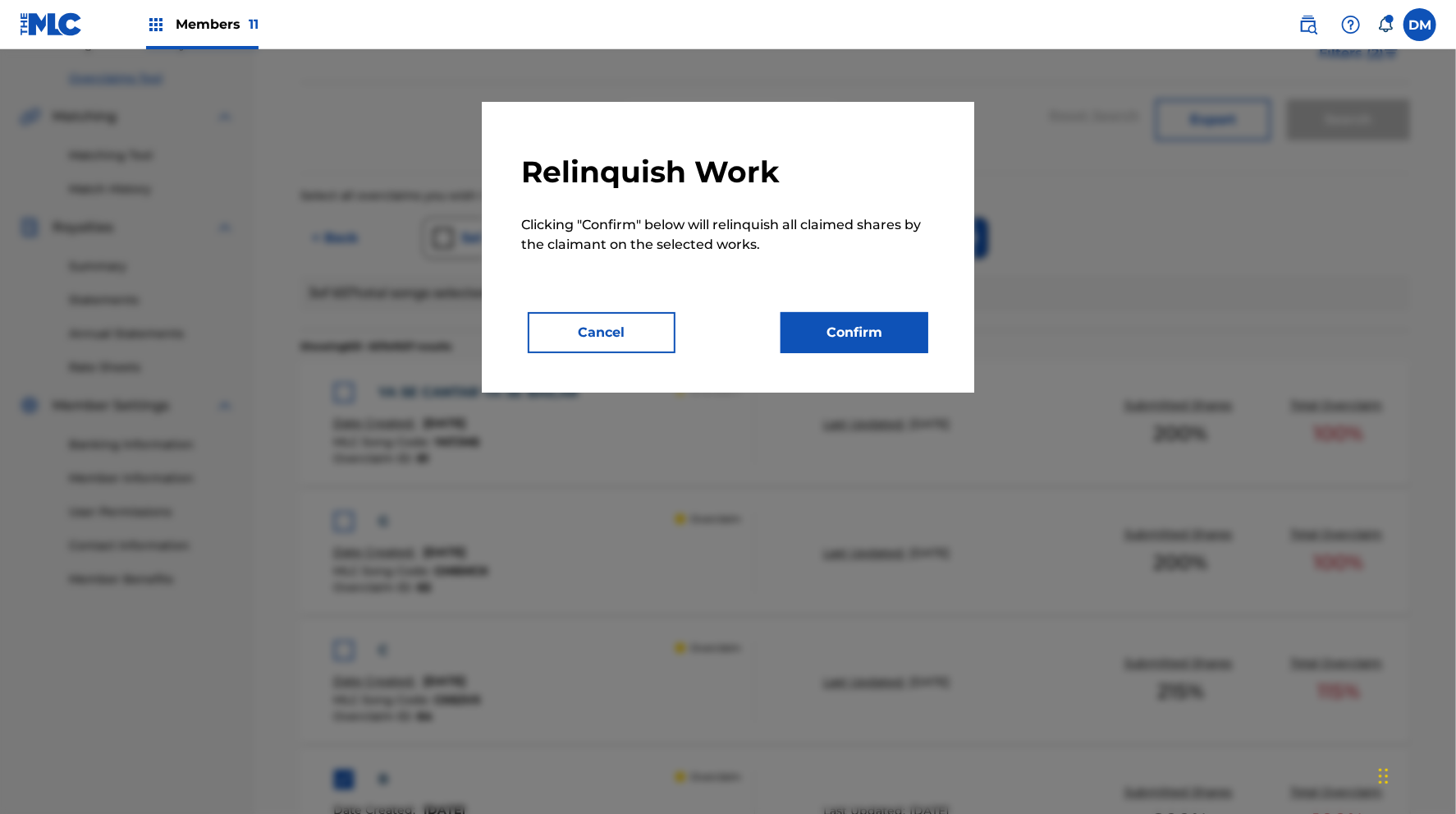
click at [846, 327] on button "Confirm" at bounding box center [854, 332] width 148 height 41
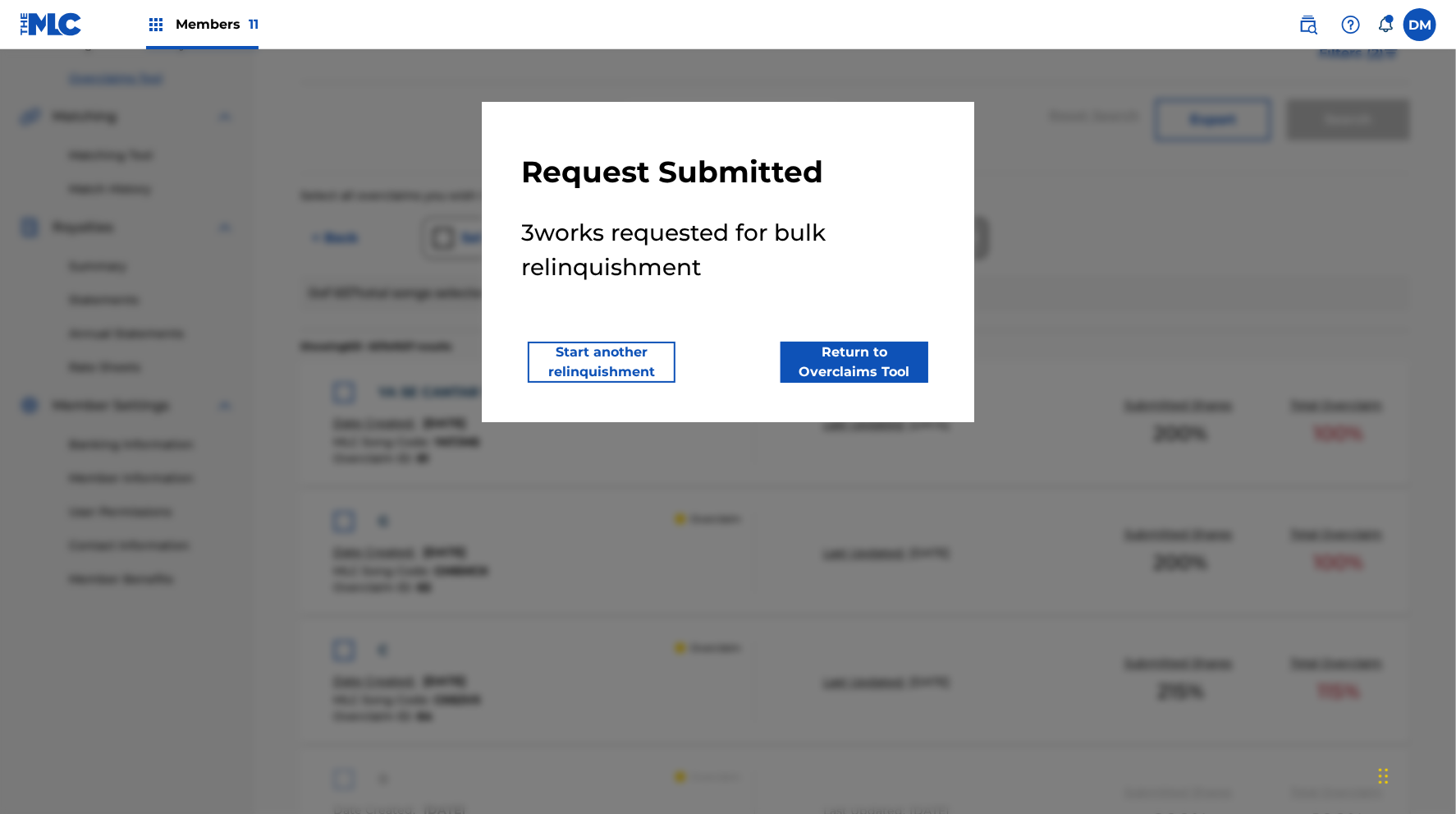
click at [805, 372] on button "Return to Overclaims Tool" at bounding box center [854, 362] width 148 height 41
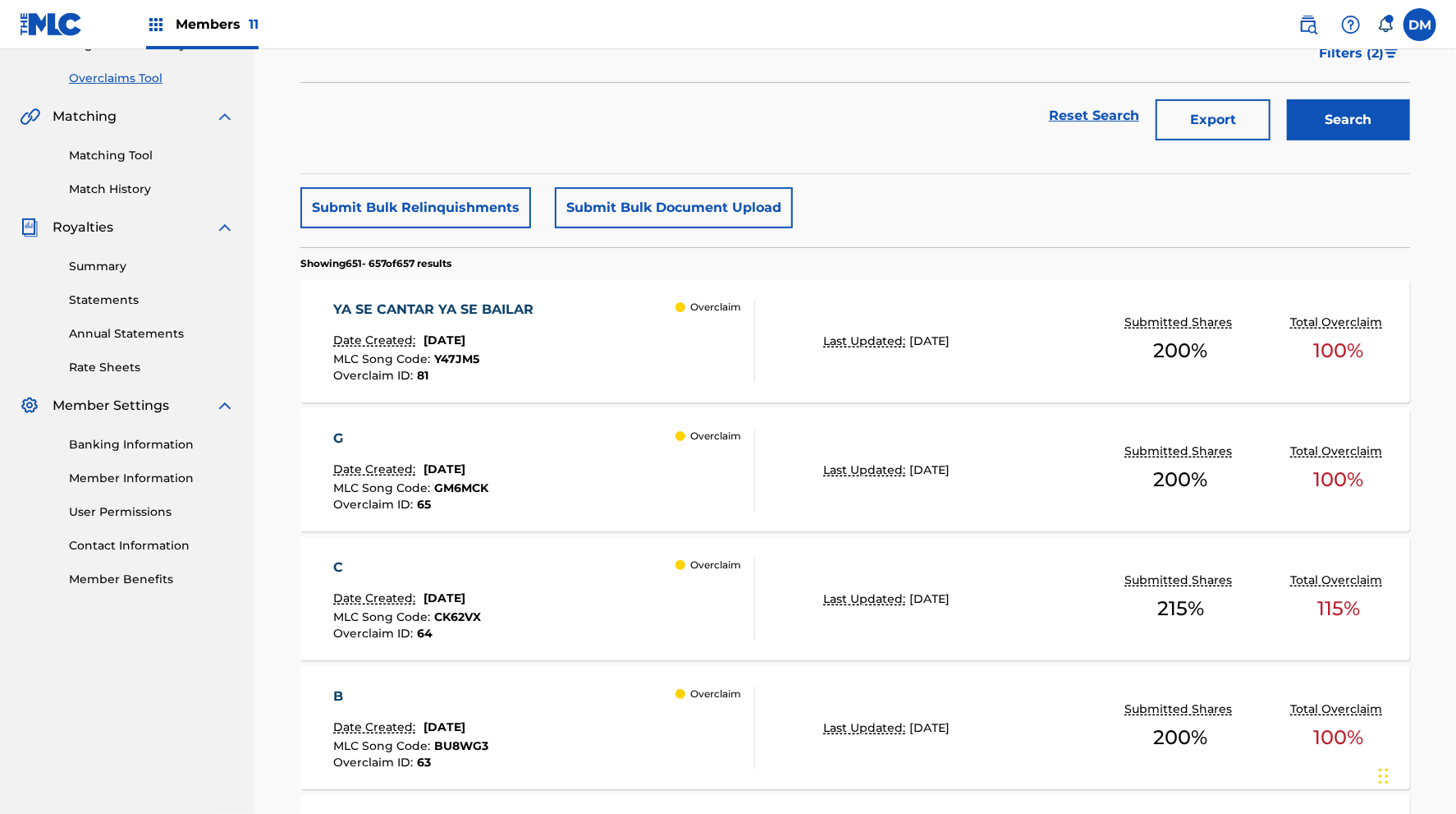
drag, startPoint x: 590, startPoint y: 465, endPoint x: 576, endPoint y: 609, distance: 144.7
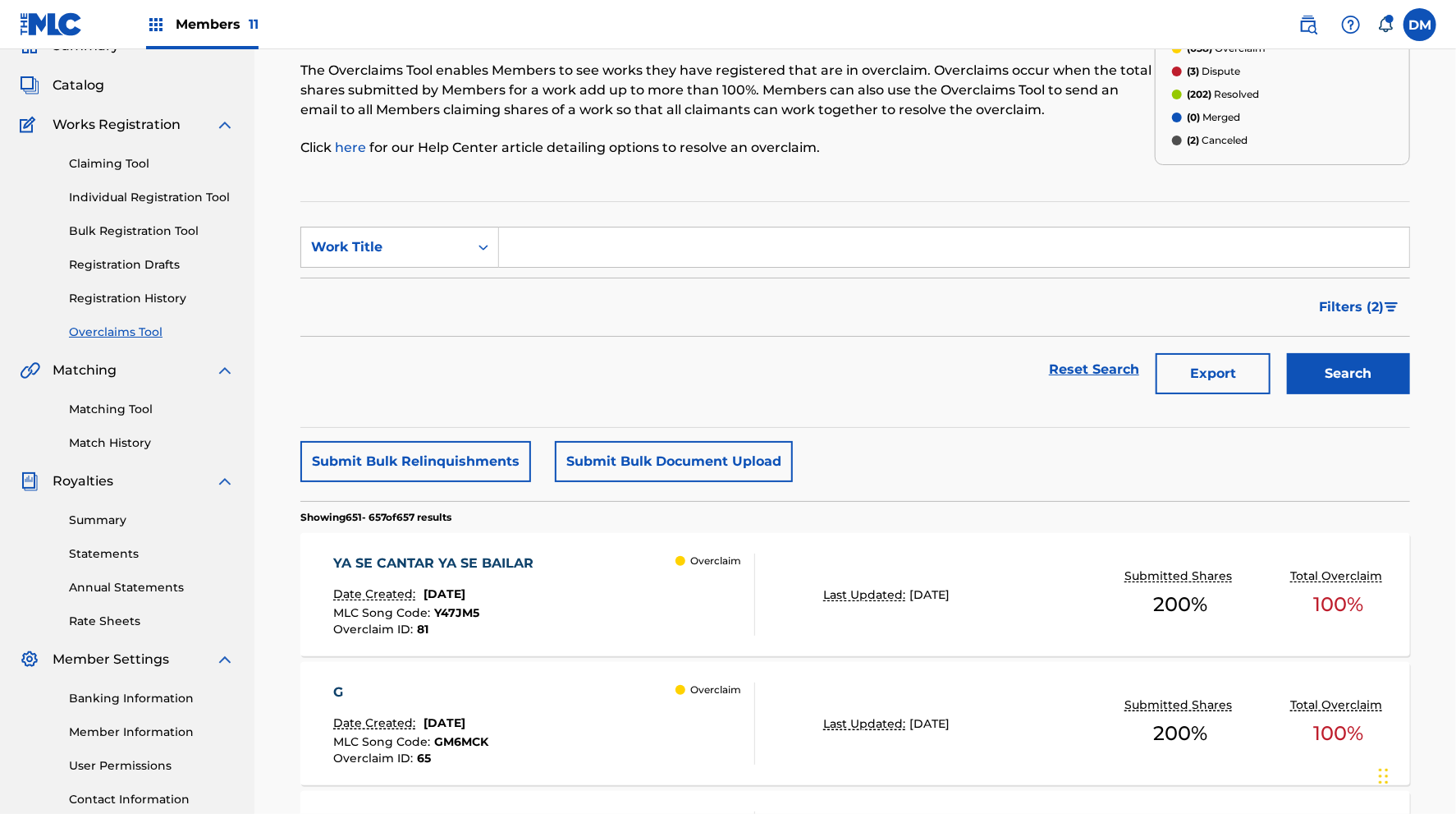
scroll to position [75, 0]
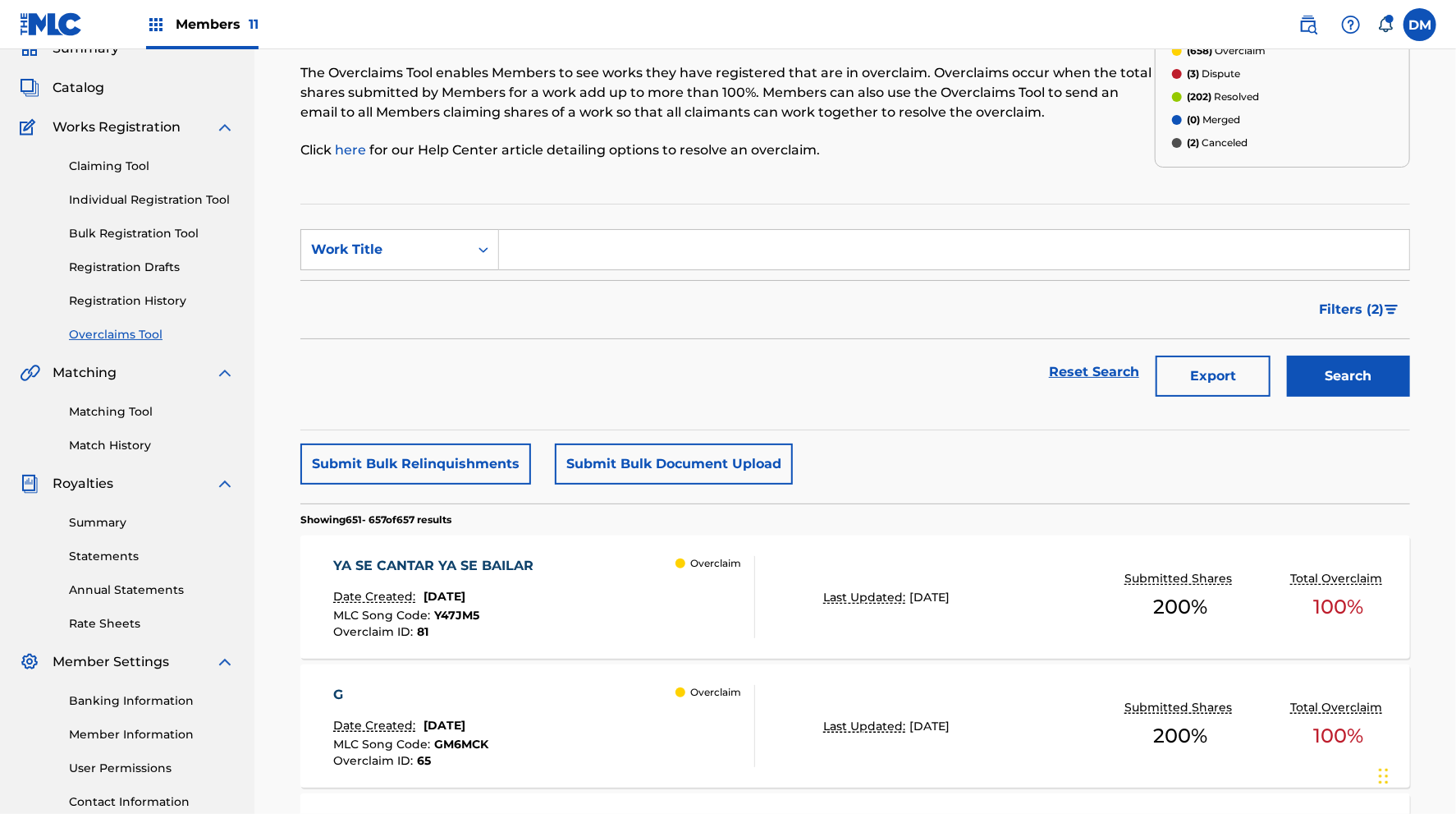
click at [486, 462] on button "Submit Bulk Relinquishments" at bounding box center [415, 464] width 230 height 41
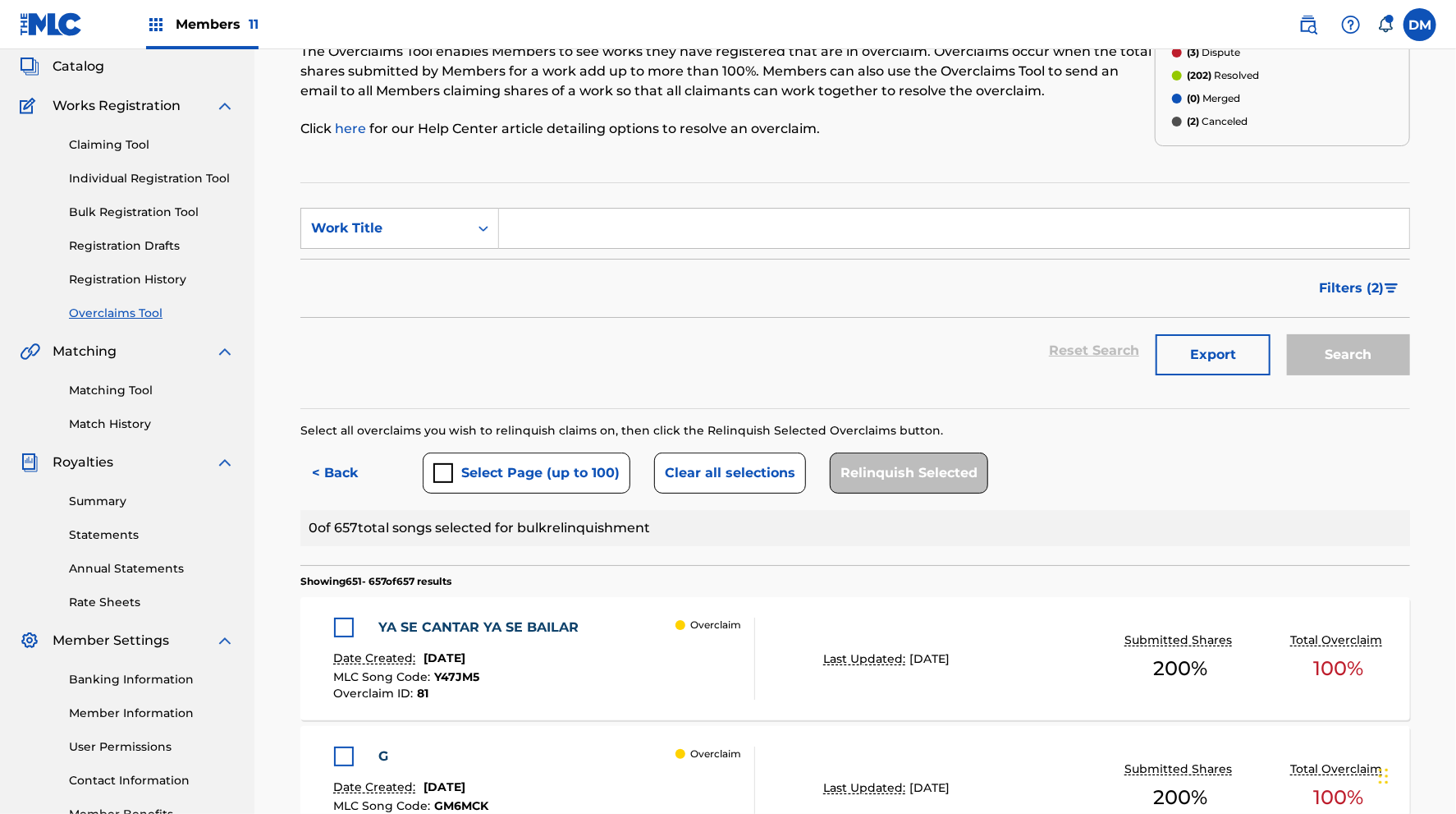
scroll to position [72, 0]
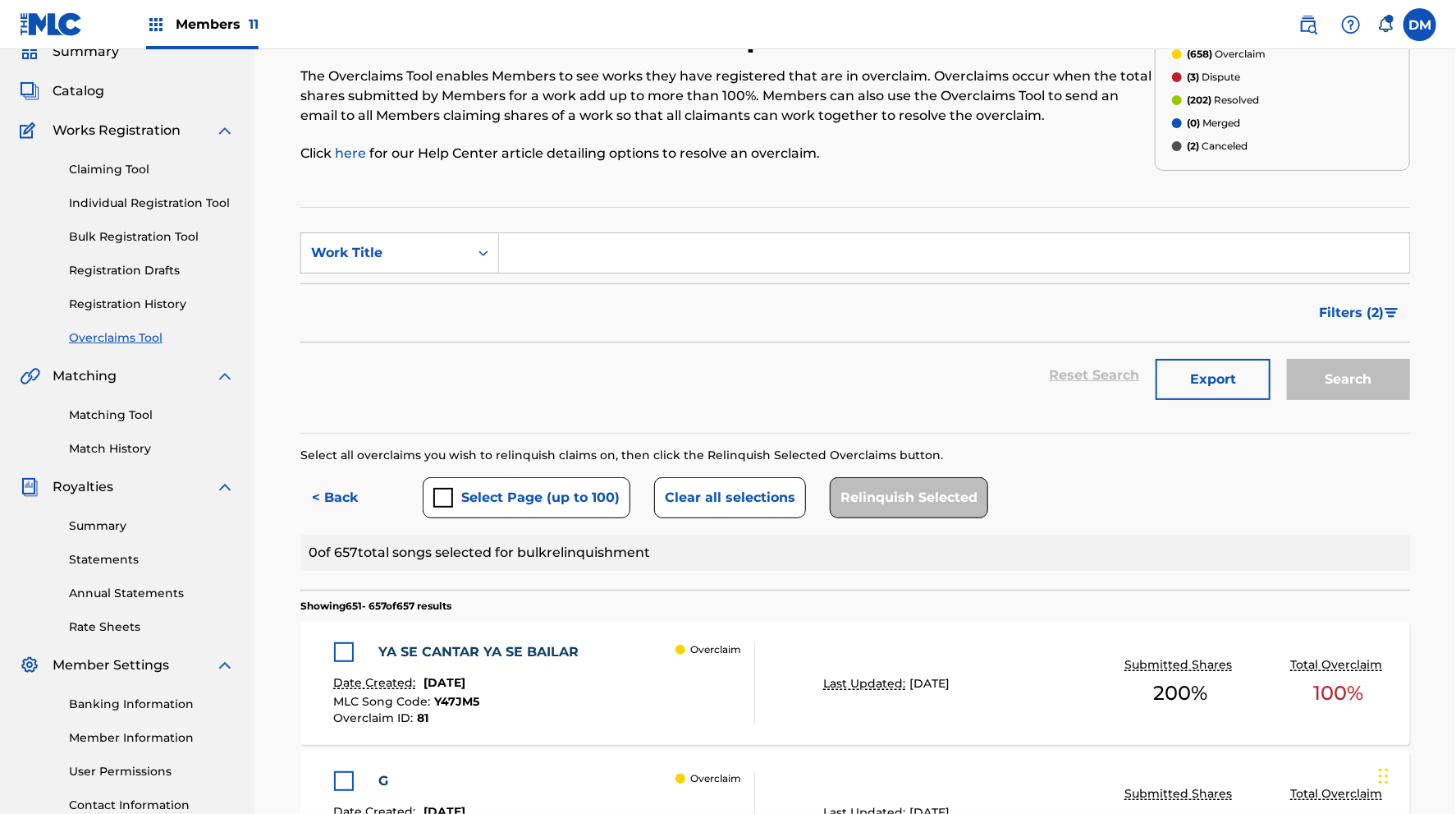
click at [687, 483] on button "Clear all selections" at bounding box center [730, 497] width 152 height 41
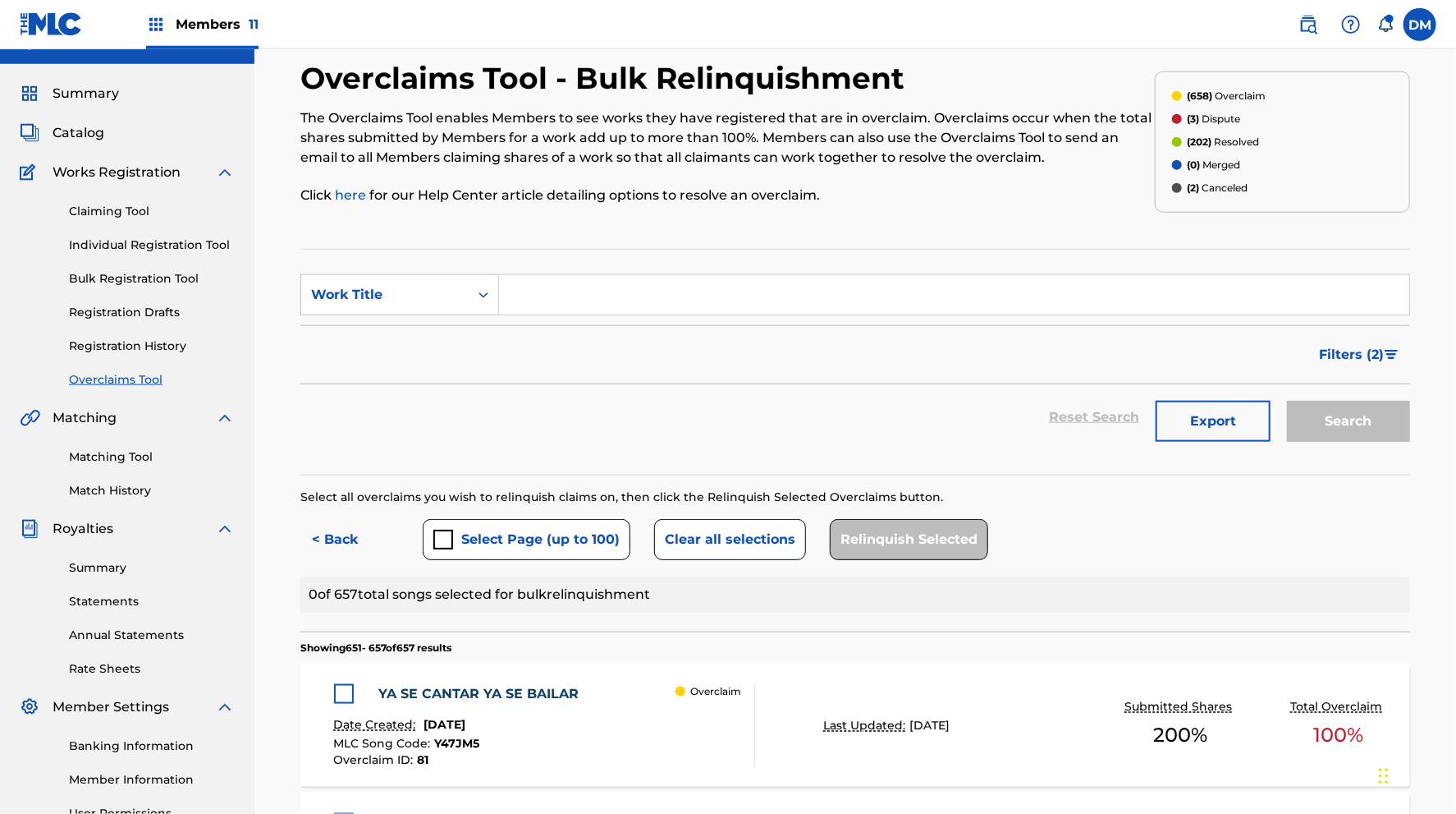
scroll to position [0, 0]
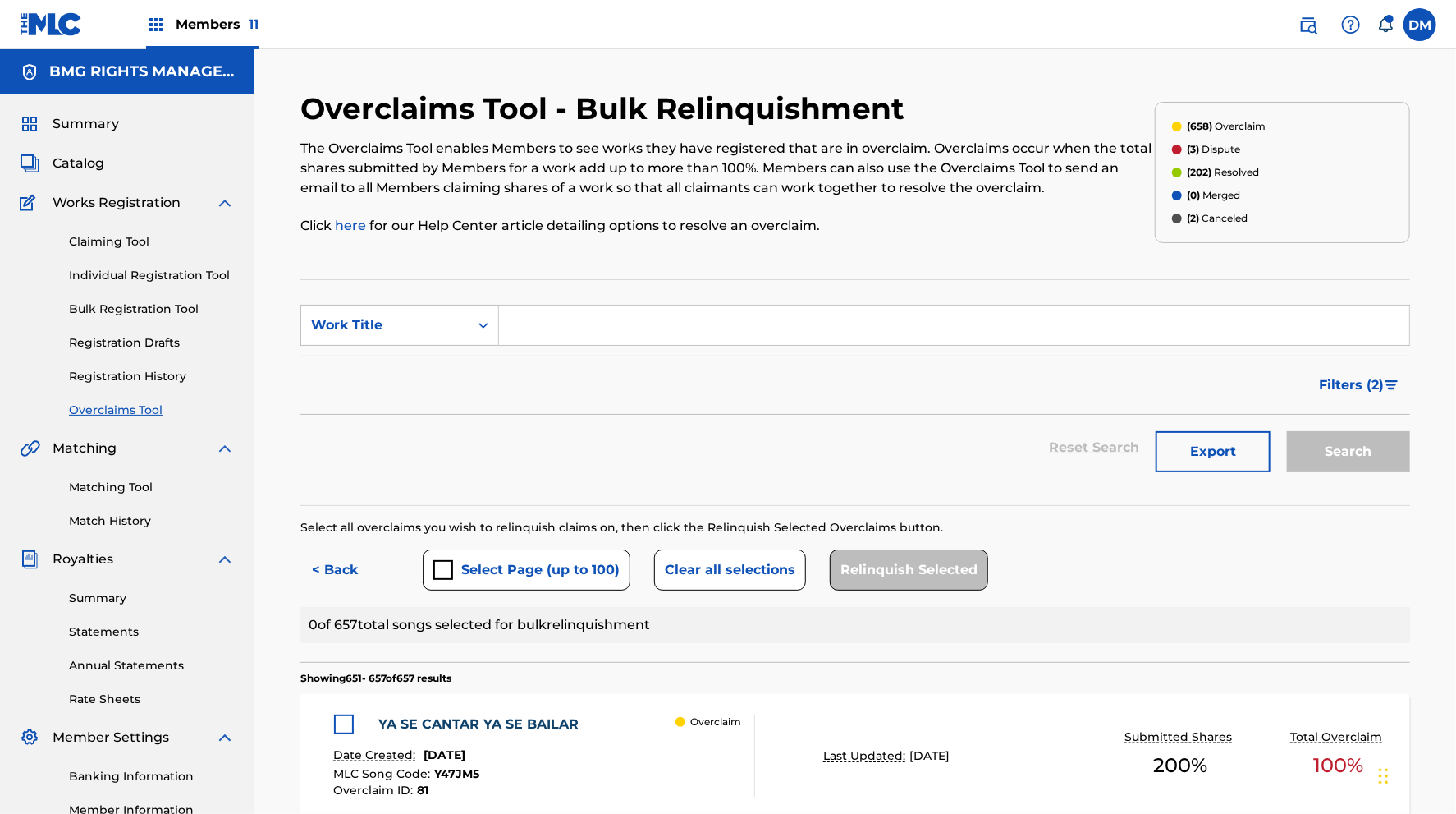
click at [99, 166] on span "Catalog" at bounding box center [78, 163] width 52 height 19
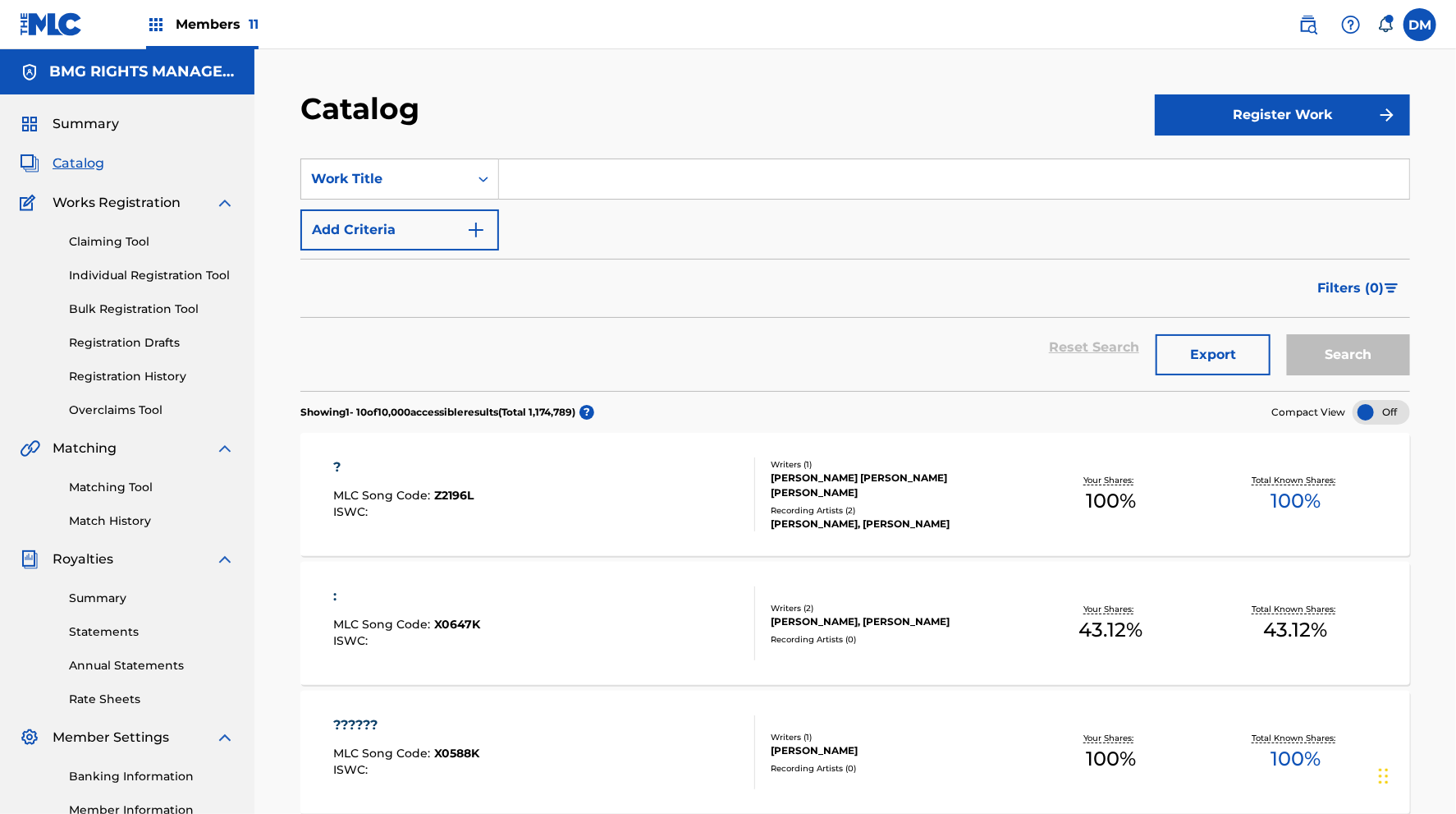
click at [123, 198] on span "Works Registration" at bounding box center [117, 202] width 128 height 19
click at [77, 126] on span "Summary" at bounding box center [86, 124] width 67 height 19
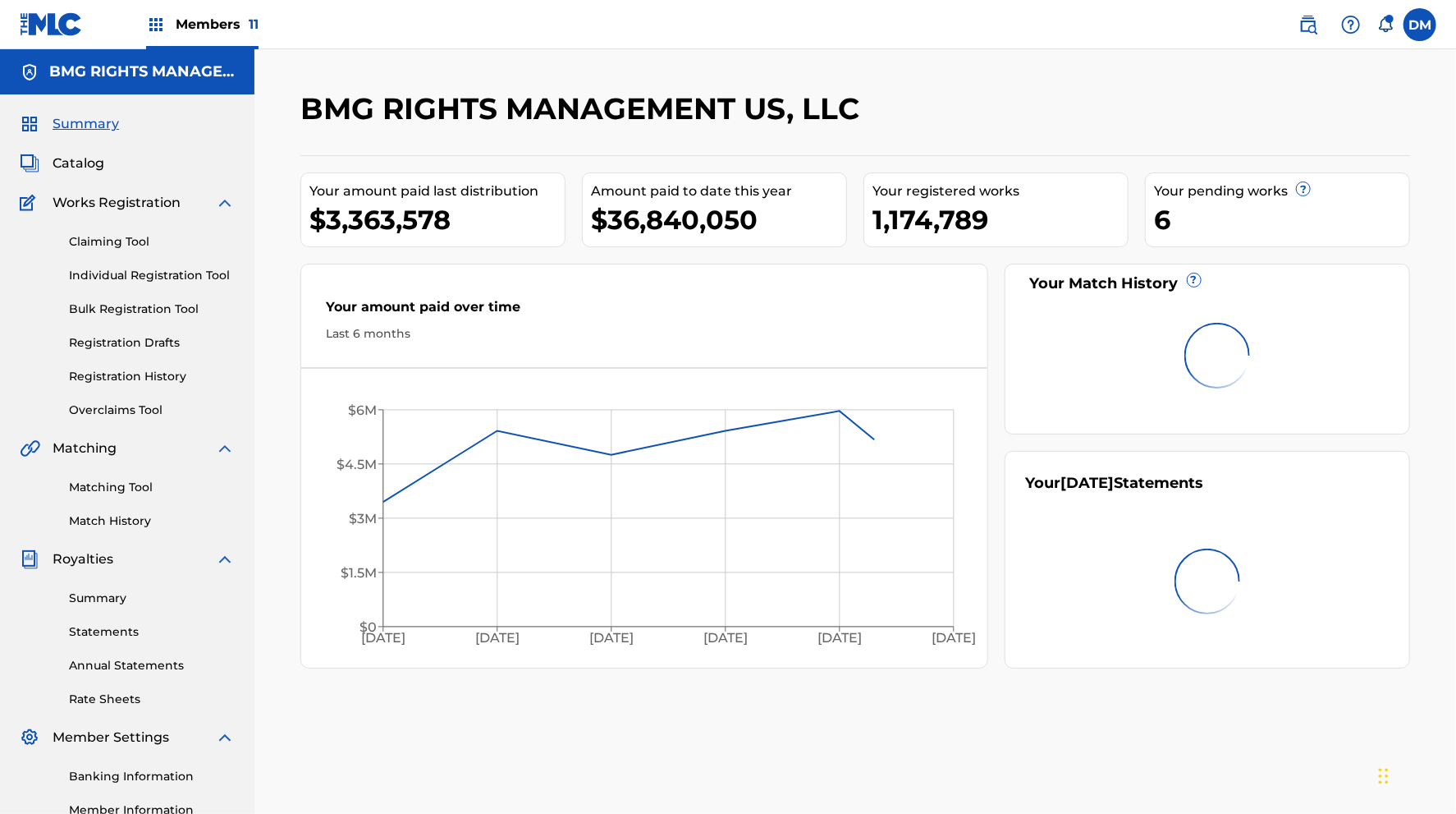
click at [117, 368] on link "Registration History" at bounding box center [152, 377] width 166 height 18
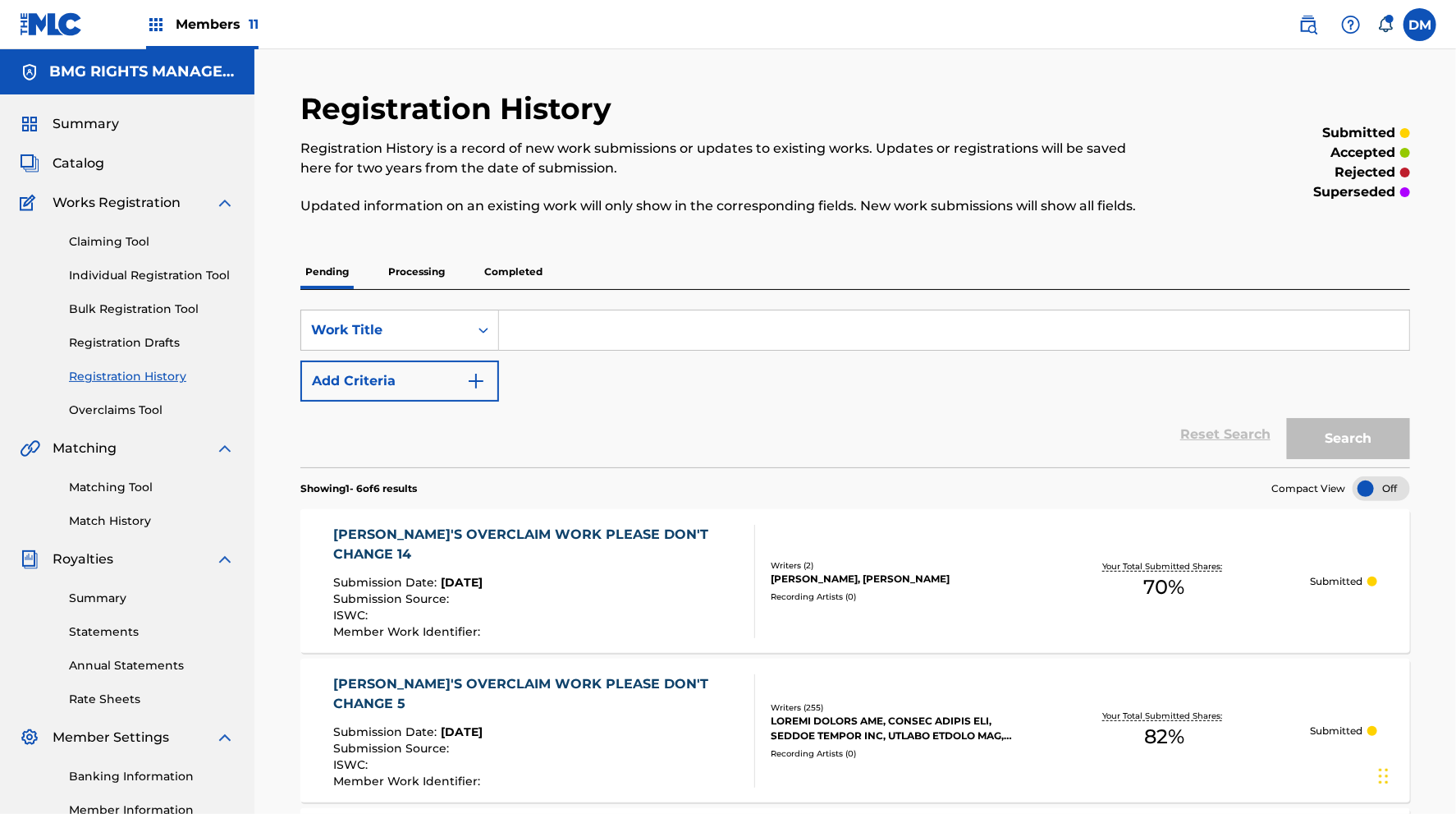
click at [105, 327] on div "Claiming Tool Individual Registration Tool Bulk Registration Tool Registration …" at bounding box center [127, 315] width 216 height 206
click at [120, 353] on div "Claiming Tool Individual Registration Tool Bulk Registration Tool Registration …" at bounding box center [127, 315] width 216 height 206
click at [115, 336] on link "Registration Drafts" at bounding box center [152, 343] width 166 height 18
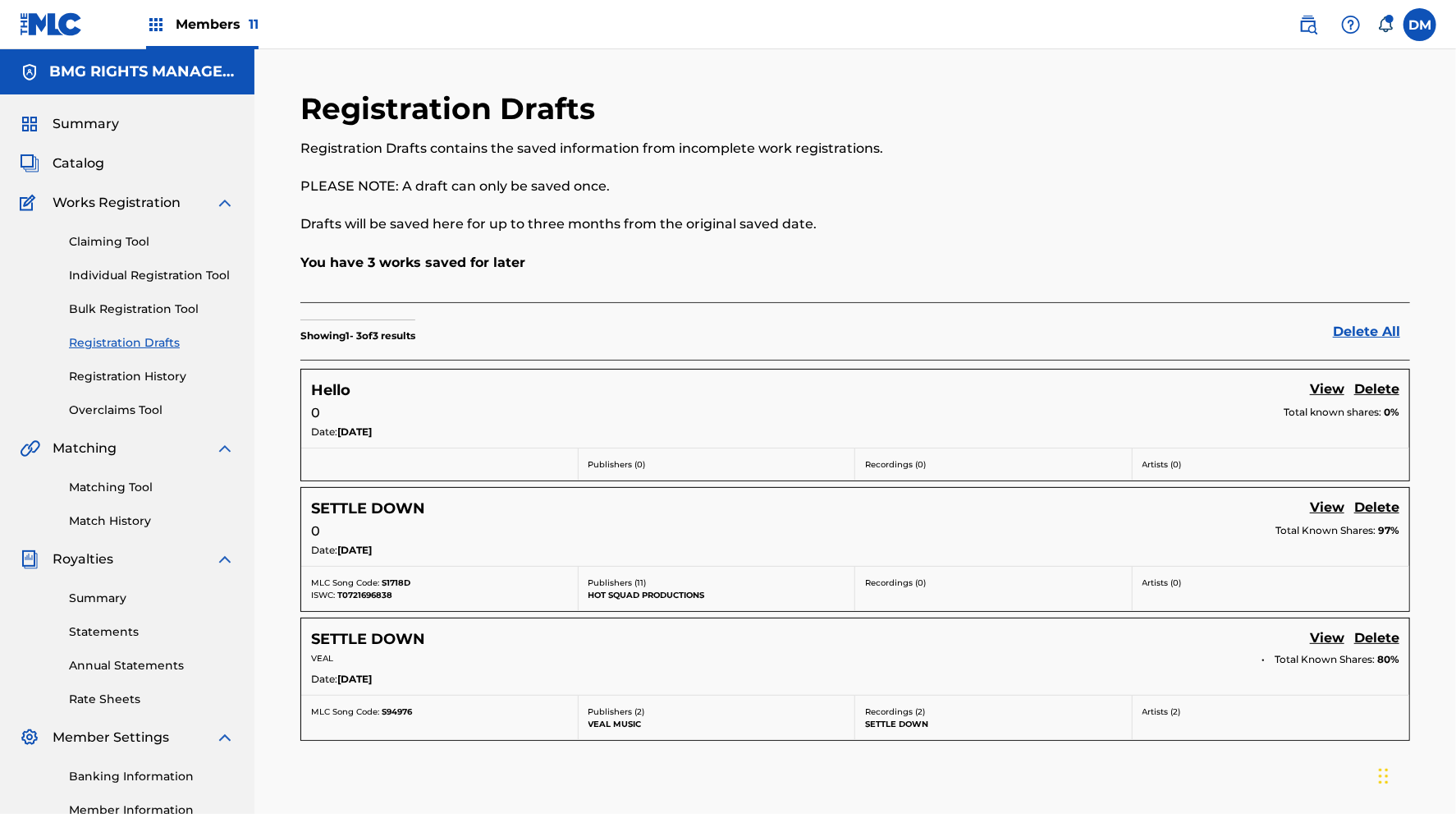
click at [109, 399] on div "Claiming Tool Individual Registration Tool Bulk Registration Tool Registration …" at bounding box center [127, 315] width 216 height 206
click at [110, 405] on link "Overclaims Tool" at bounding box center [152, 410] width 166 height 18
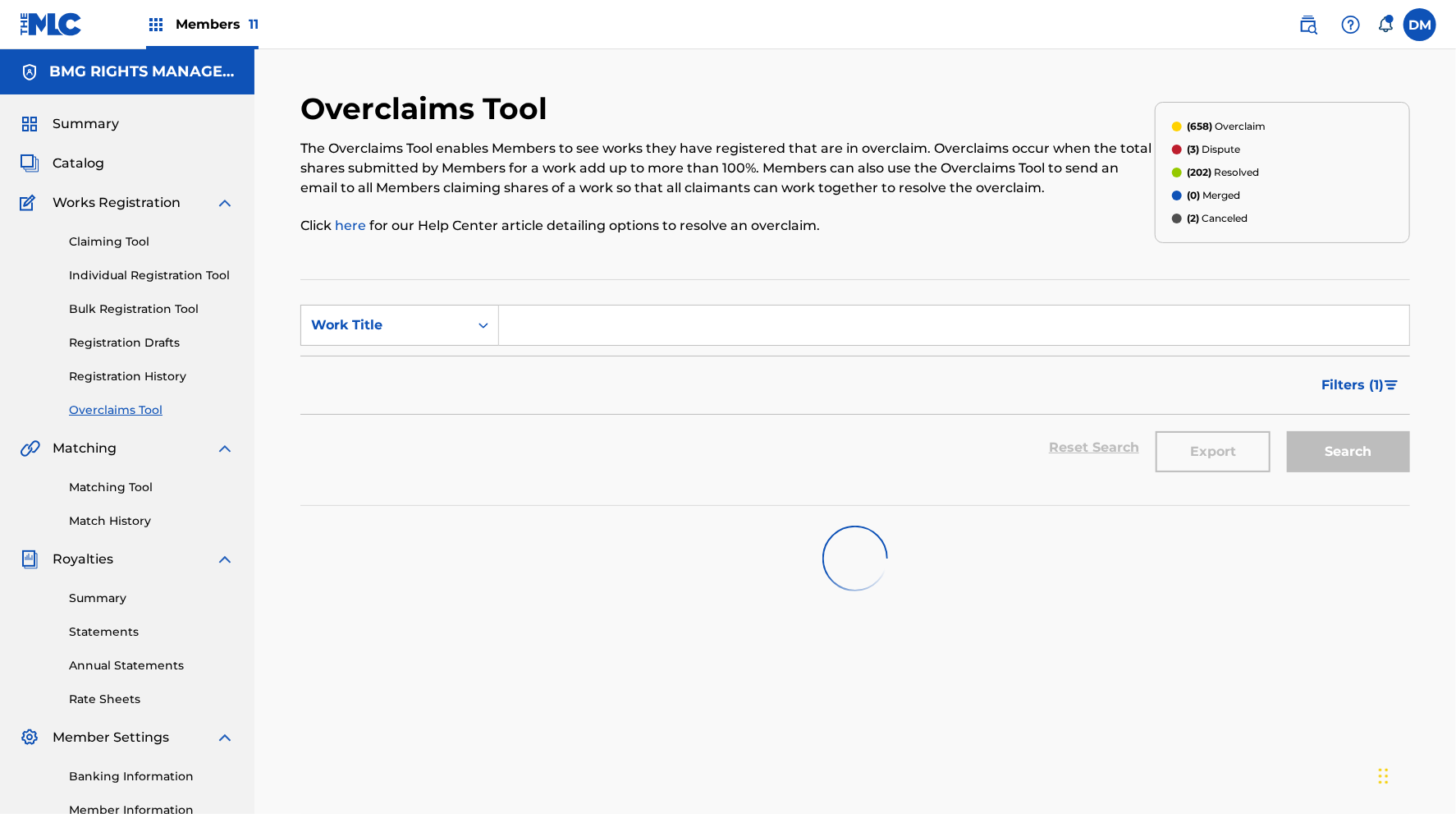
click at [113, 479] on link "Matching Tool" at bounding box center [152, 487] width 166 height 18
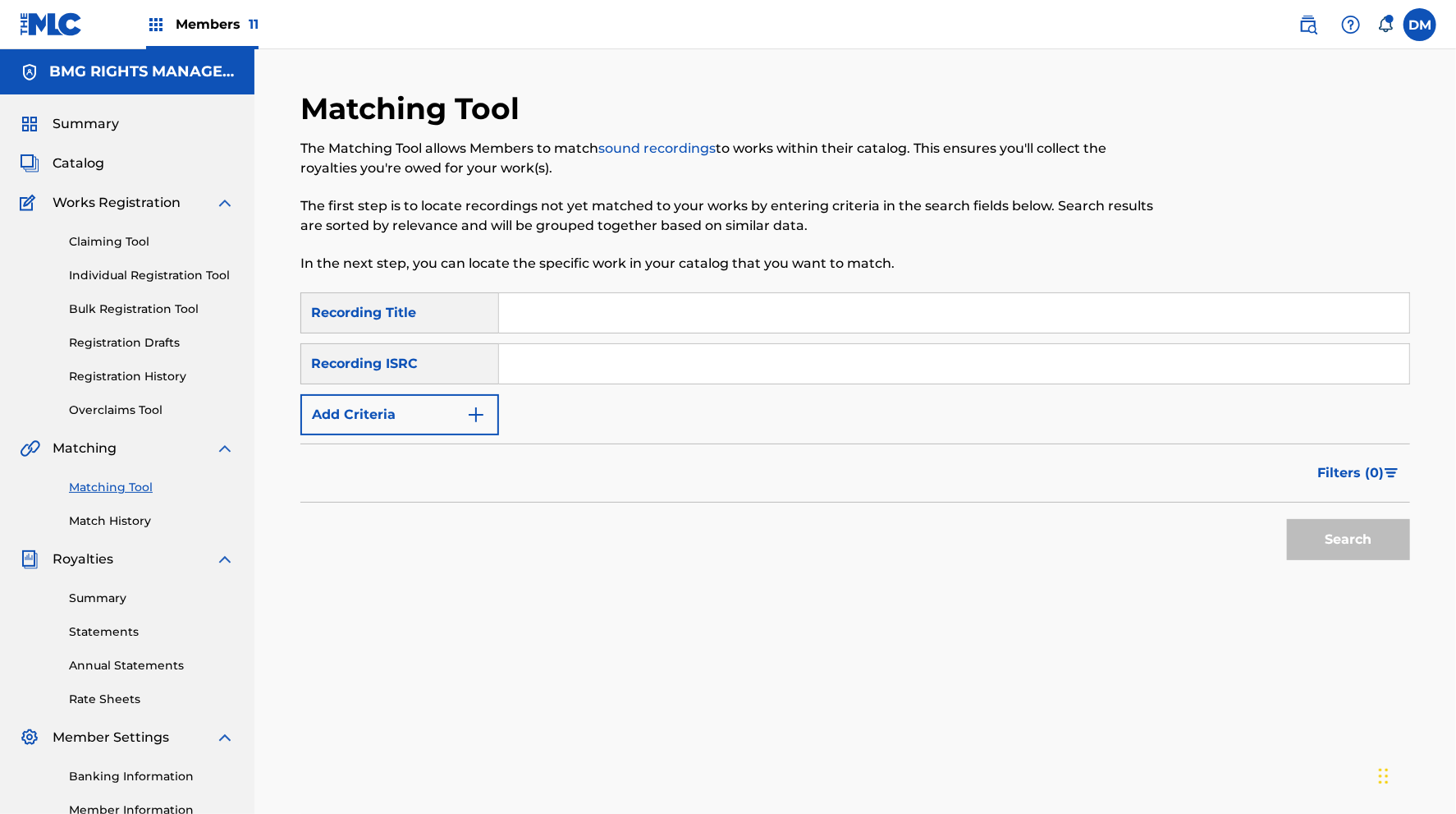
click at [125, 511] on div "Matching Tool Match History" at bounding box center [127, 494] width 216 height 72
click at [127, 507] on div "Matching Tool Match History" at bounding box center [127, 494] width 216 height 72
click at [126, 517] on link "Match History" at bounding box center [152, 521] width 166 height 18
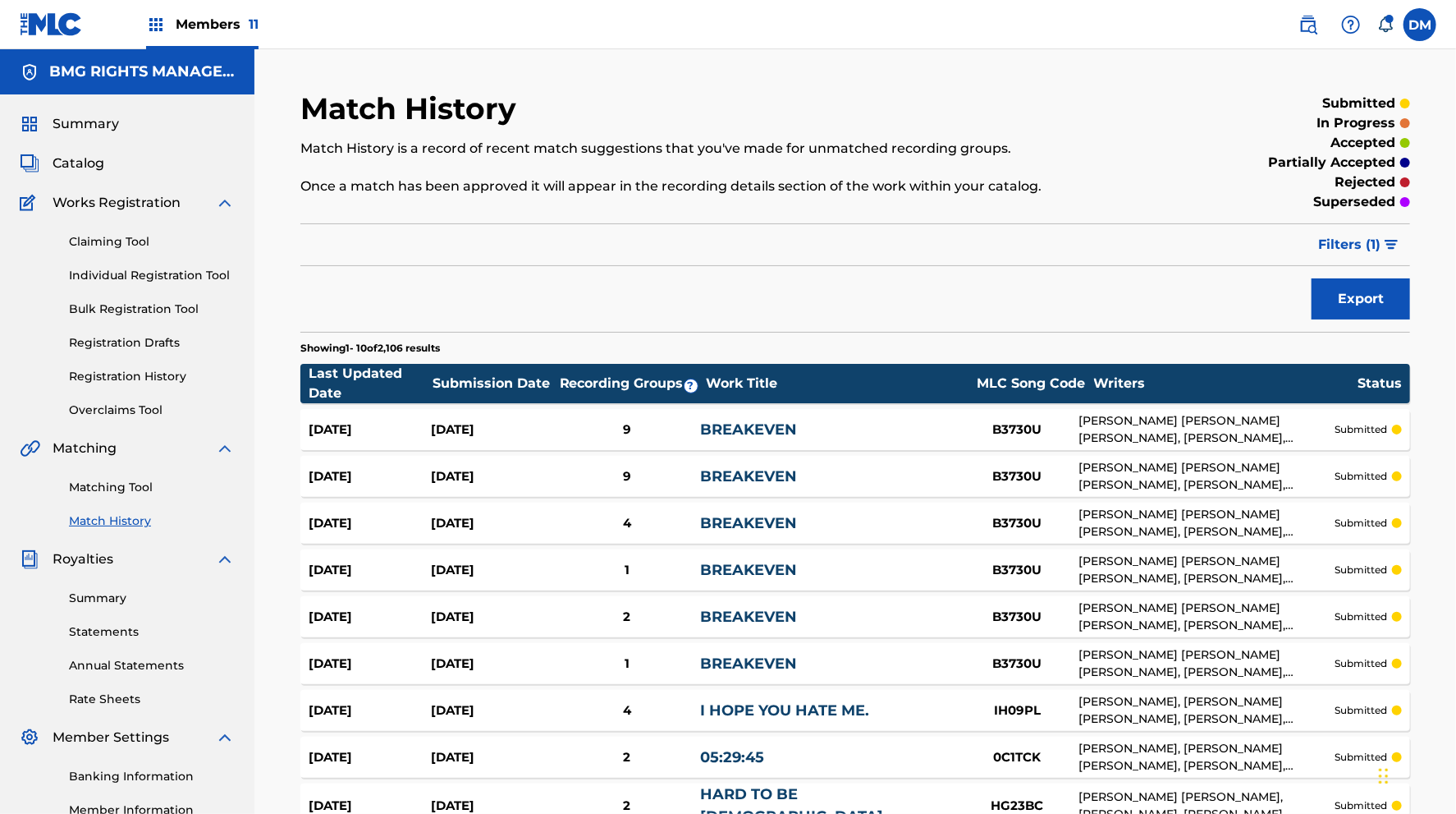
click at [110, 123] on span "Summary" at bounding box center [86, 124] width 67 height 19
